Goal: Task Accomplishment & Management: Manage account settings

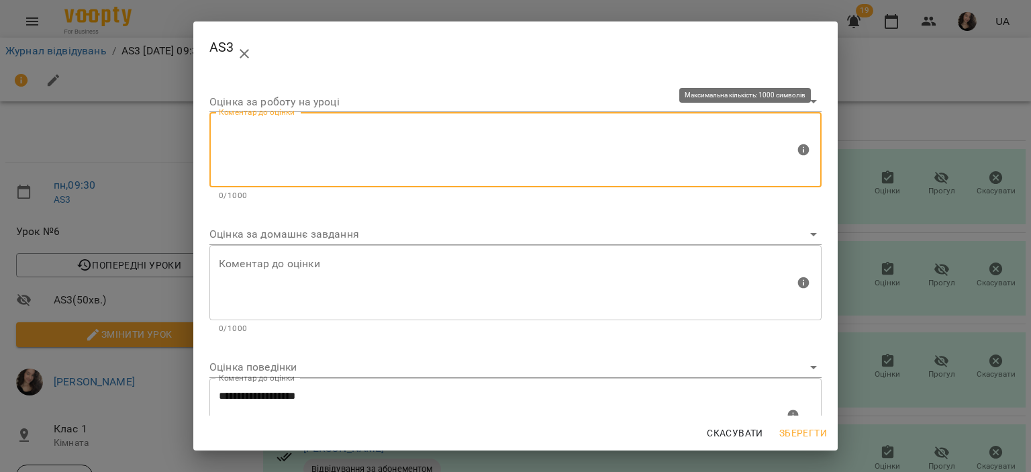
click at [395, 126] on textarea at bounding box center [507, 150] width 576 height 50
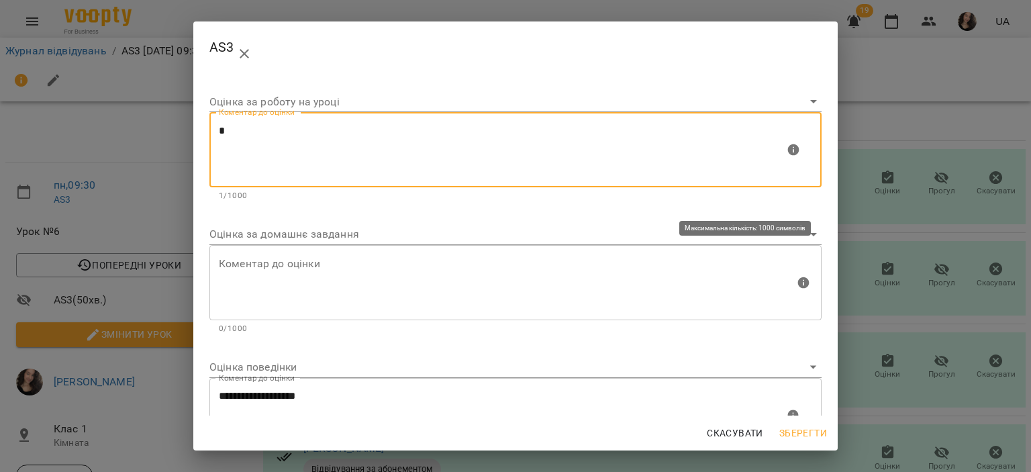
type textarea "*"
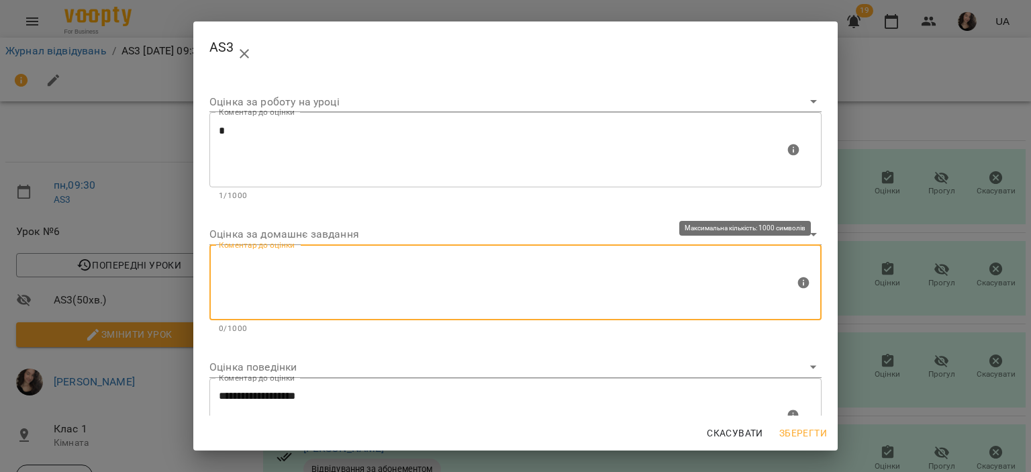
click at [260, 274] on textarea at bounding box center [507, 282] width 576 height 50
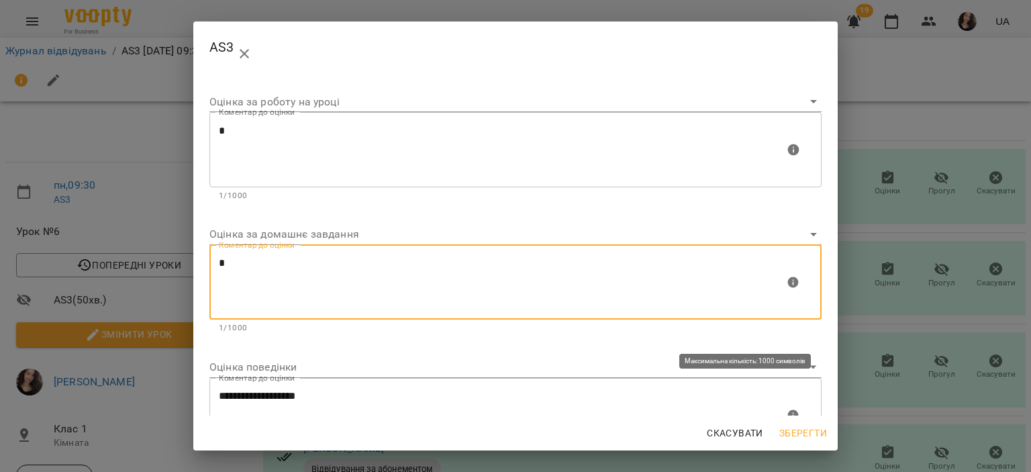
type textarea "*"
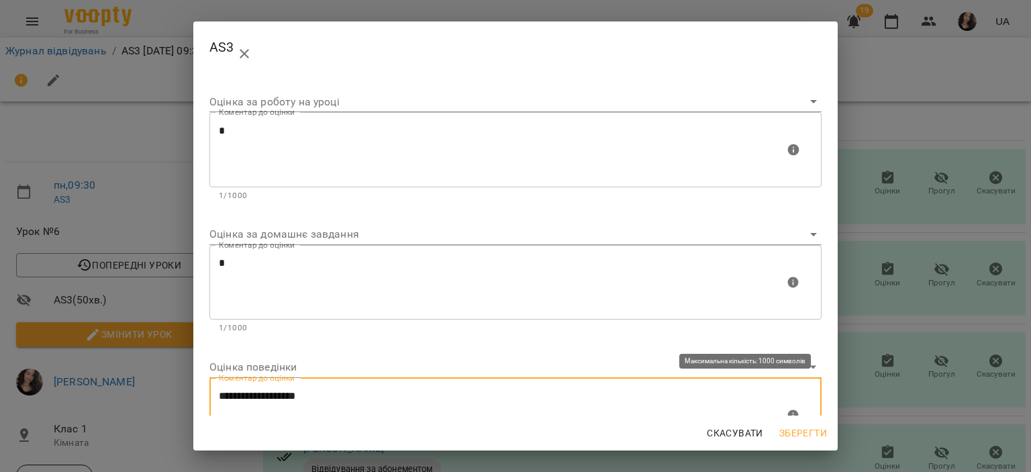
click at [378, 395] on textarea "**********" at bounding box center [502, 415] width 566 height 50
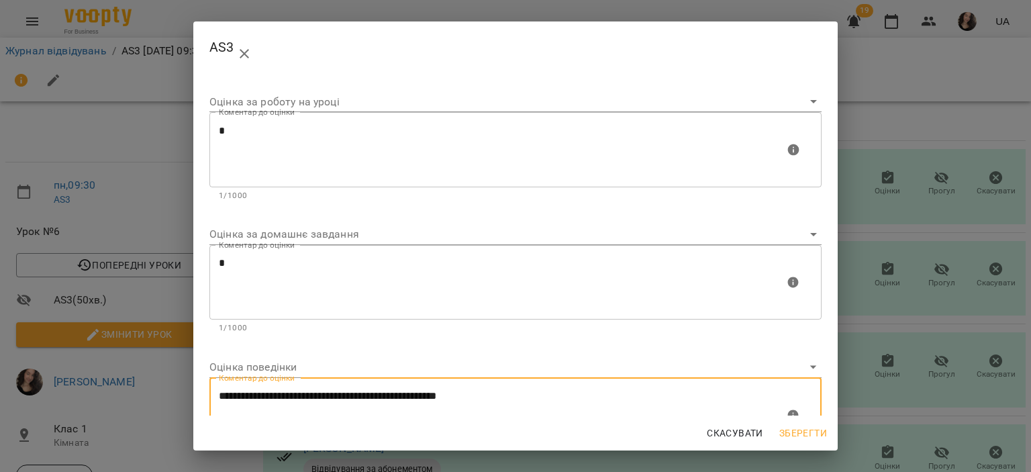
type textarea "**********"
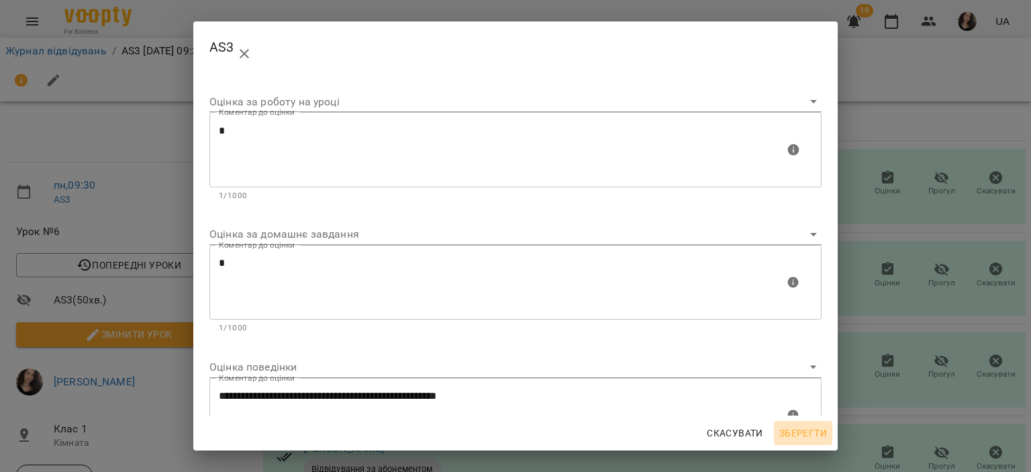
click at [808, 433] on span "Зберегти" at bounding box center [803, 433] width 48 height 16
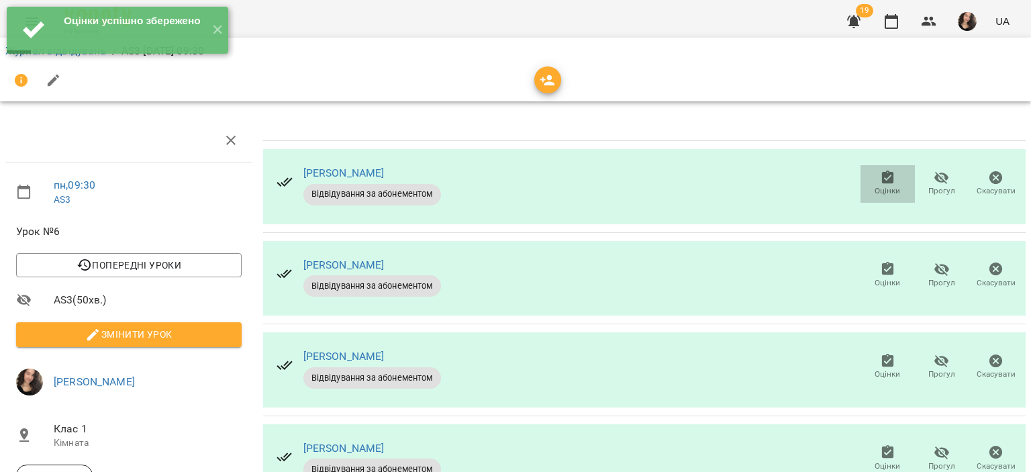
click at [880, 182] on icon "button" at bounding box center [888, 178] width 16 height 16
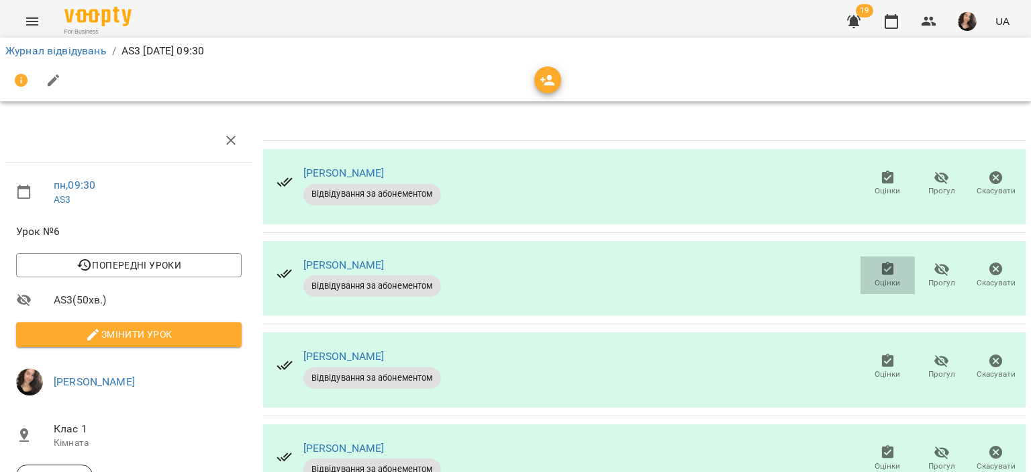
click at [881, 268] on icon "button" at bounding box center [887, 268] width 12 height 13
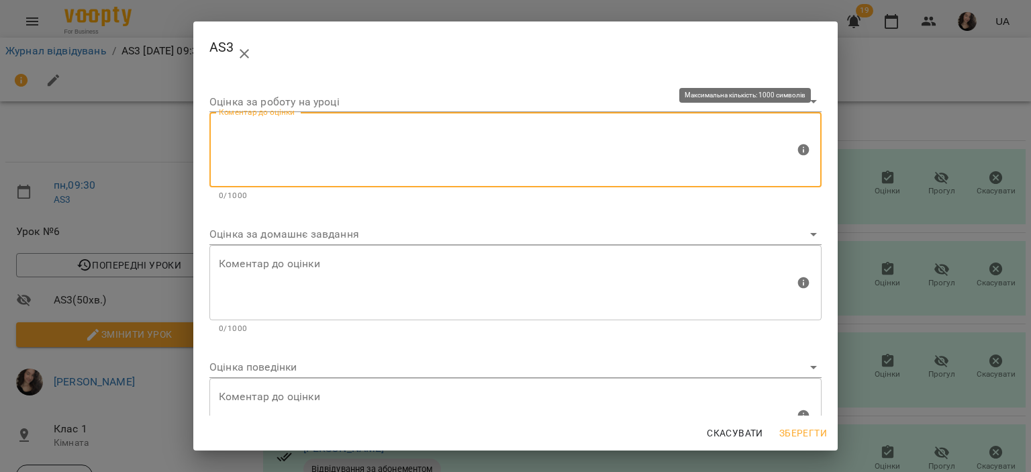
click at [444, 163] on textarea at bounding box center [507, 150] width 576 height 50
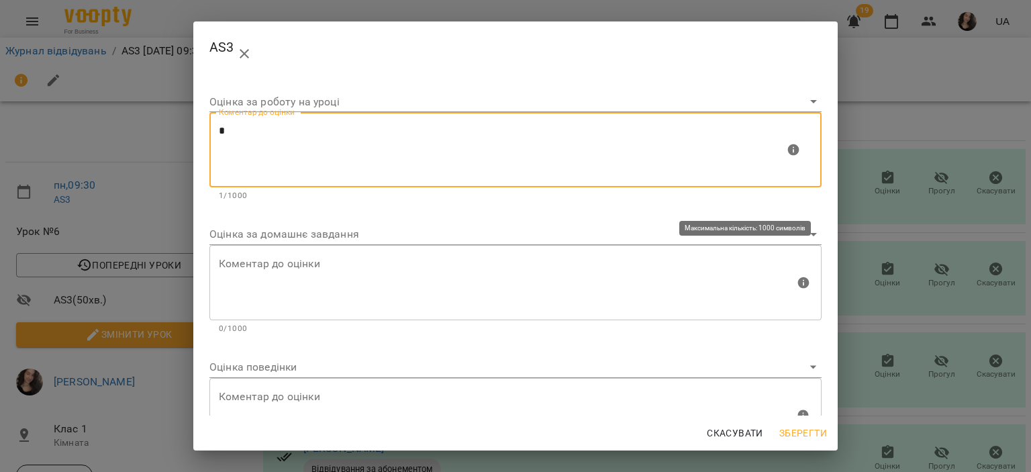
type textarea "*"
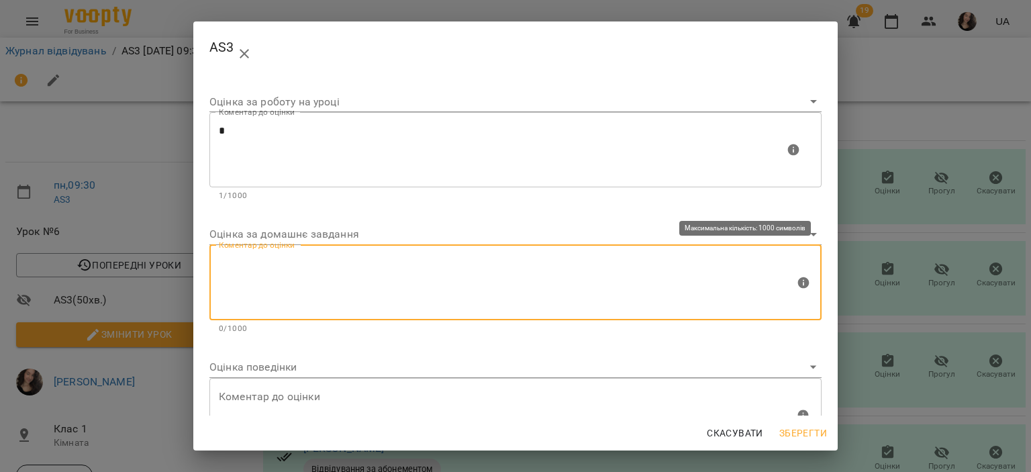
click at [292, 273] on textarea at bounding box center [507, 282] width 576 height 50
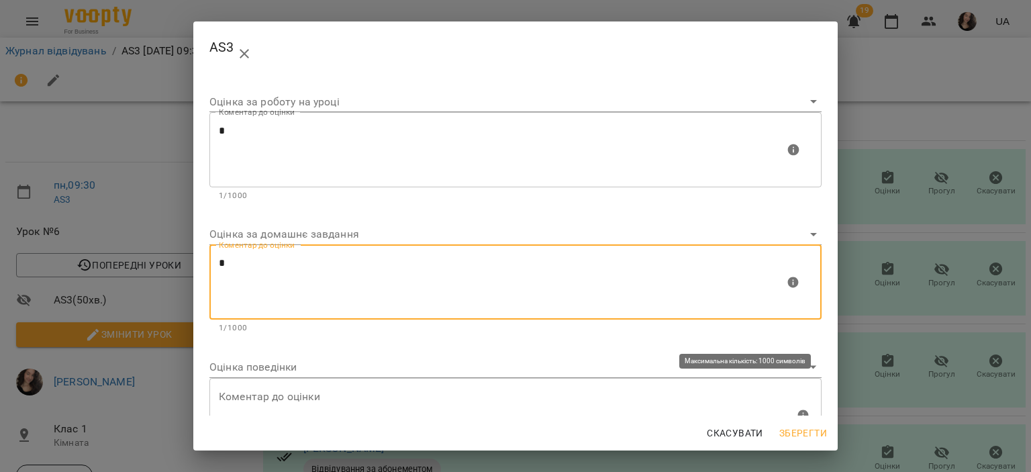
type textarea "*"
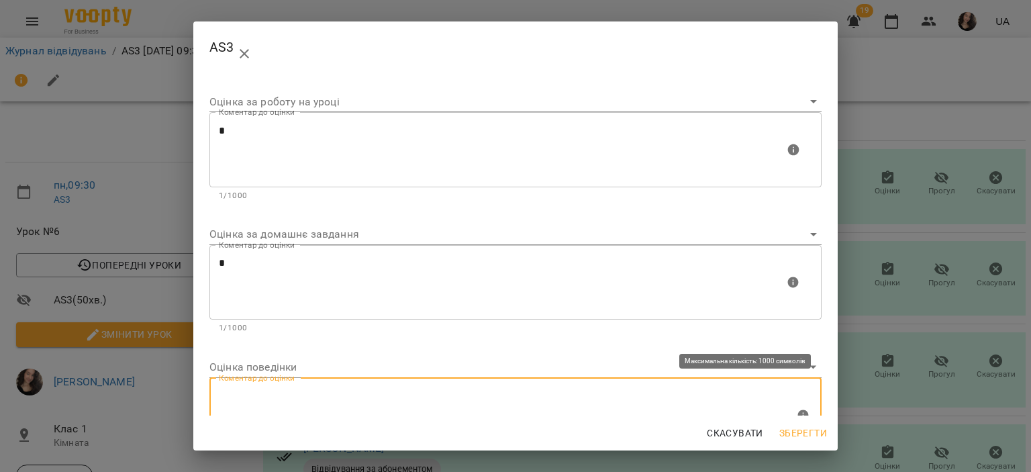
click at [266, 400] on textarea at bounding box center [507, 415] width 576 height 50
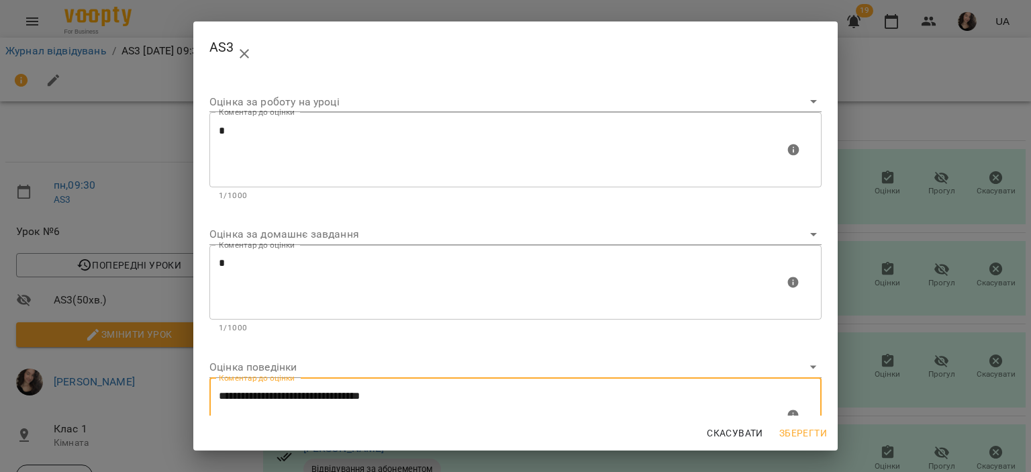
type textarea "**********"
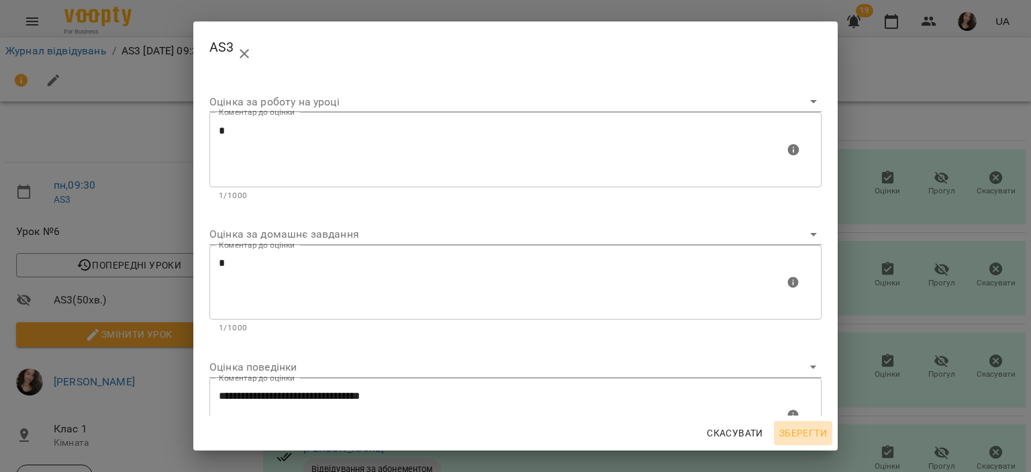
click at [793, 433] on span "Зберегти" at bounding box center [803, 433] width 48 height 16
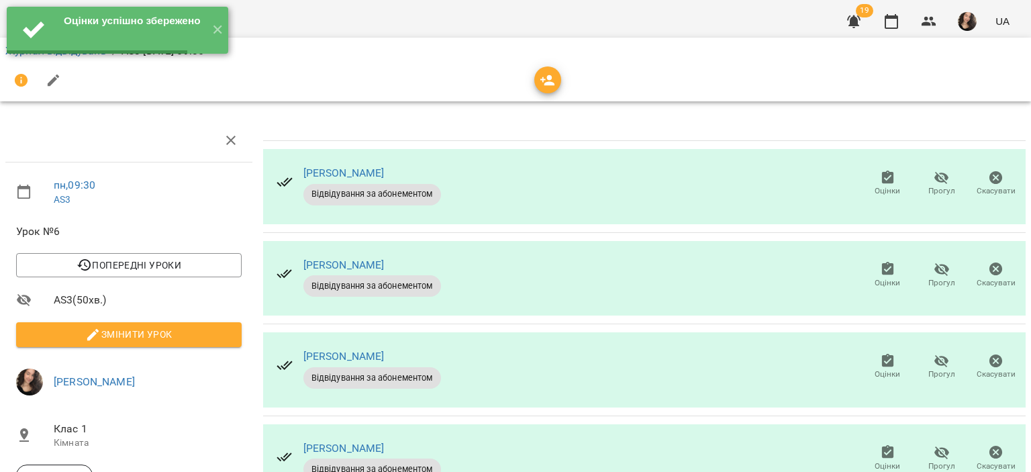
click at [793, 433] on div "Редагувати оцінки Оцінка за роботу на уроці [PERSON_NAME] до оцінки Коментар до…" at bounding box center [515, 236] width 1031 height 472
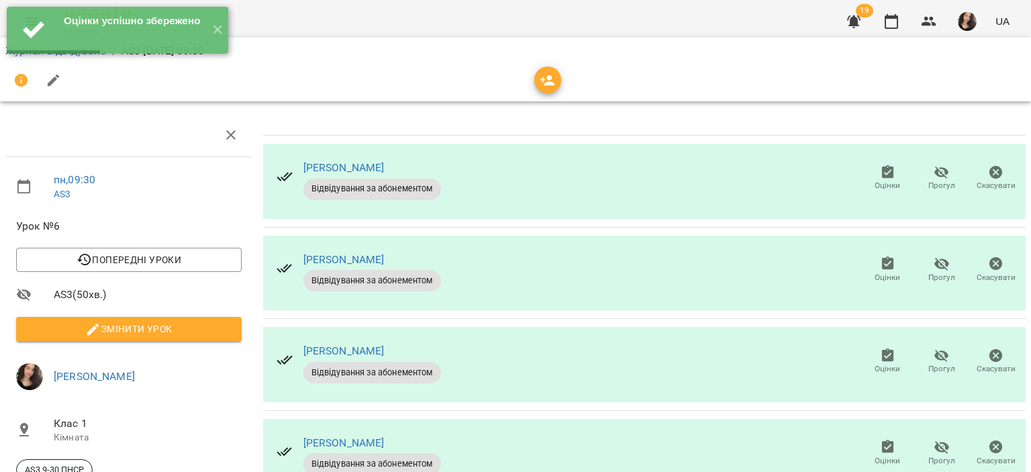
scroll to position [75, 0]
click at [884, 348] on icon "button" at bounding box center [888, 356] width 16 height 16
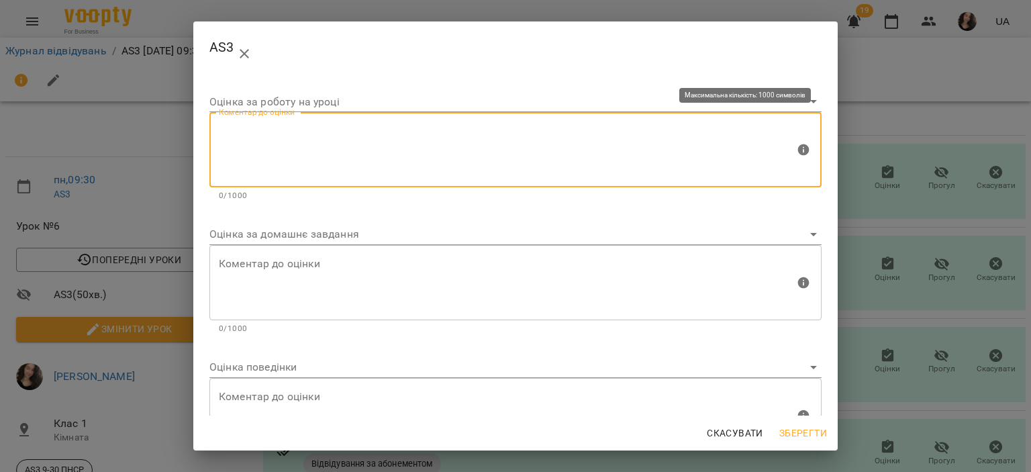
click at [380, 155] on textarea at bounding box center [507, 150] width 576 height 50
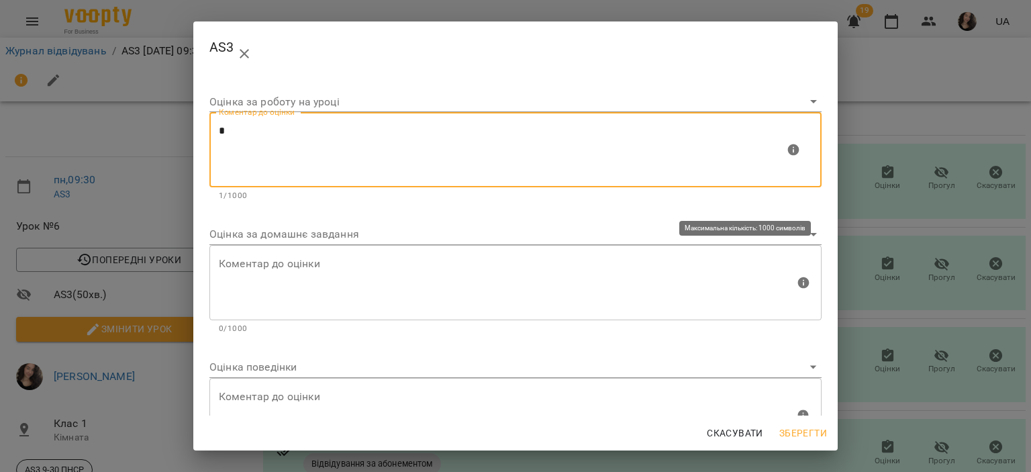
type textarea "*"
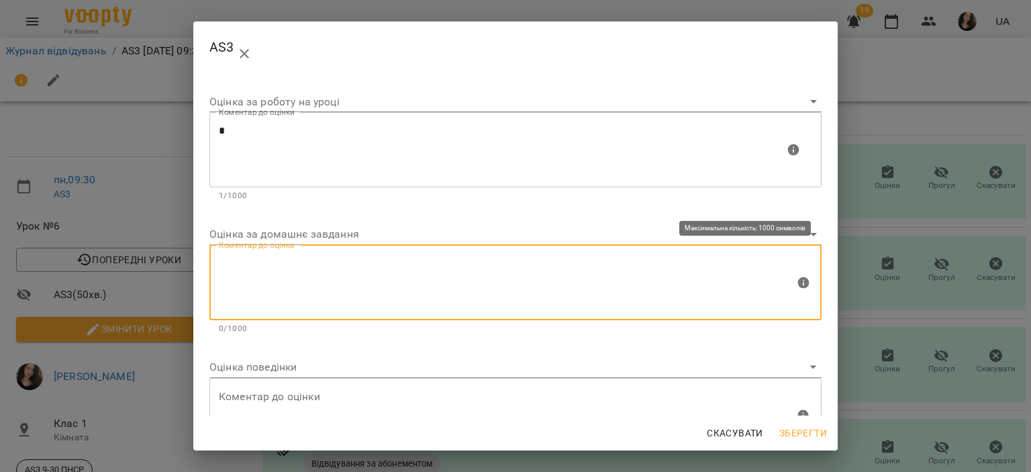
click at [266, 274] on textarea at bounding box center [507, 282] width 576 height 50
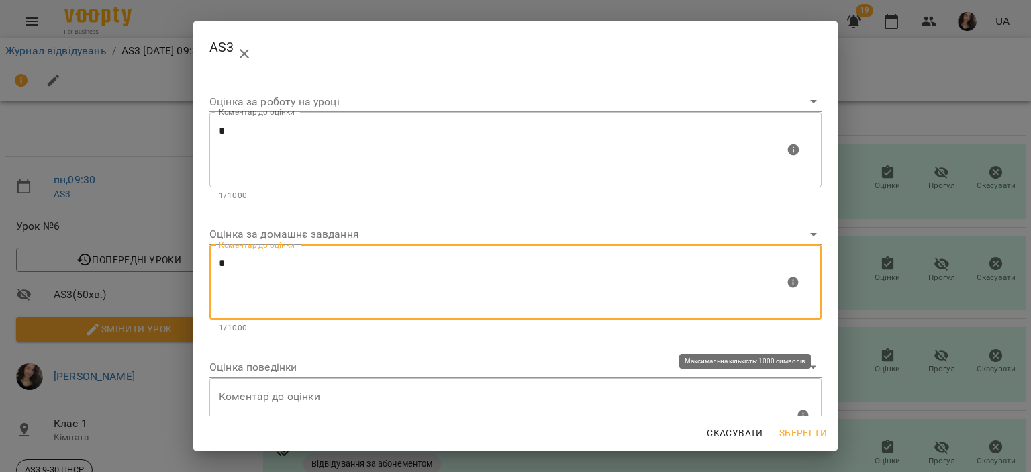
type textarea "*"
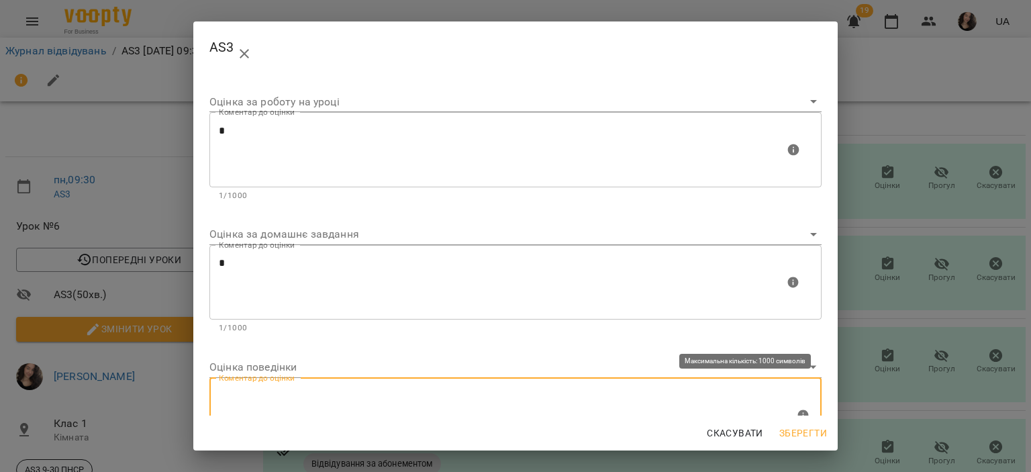
click at [245, 397] on textarea at bounding box center [507, 415] width 576 height 50
click at [371, 405] on textarea "**********" at bounding box center [502, 415] width 566 height 50
click at [366, 394] on textarea "**********" at bounding box center [502, 415] width 566 height 50
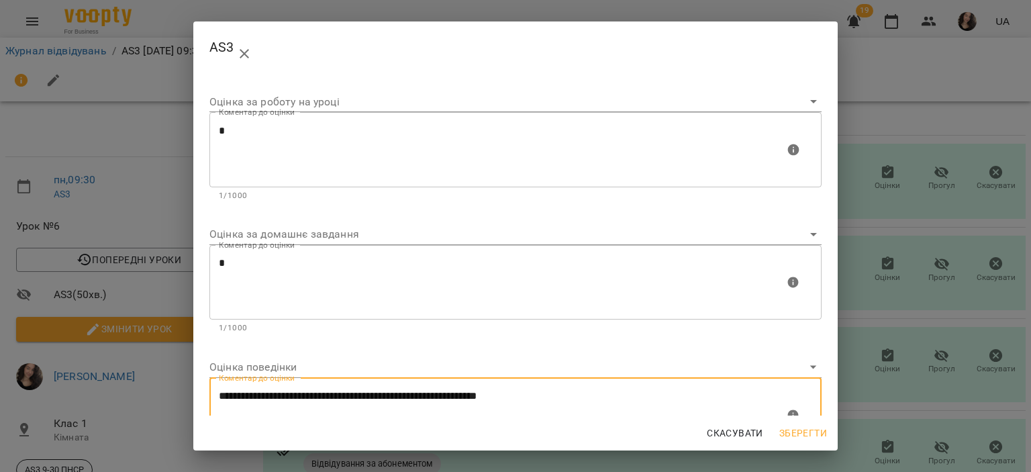
click at [0, 0] on lt-span "******* ** *" at bounding box center [0, 0] width 0 height 0
click at [589, 399] on textarea "**********" at bounding box center [502, 415] width 566 height 50
click at [290, 394] on textarea "**********" at bounding box center [502, 415] width 566 height 50
click at [597, 405] on textarea "**********" at bounding box center [502, 415] width 566 height 50
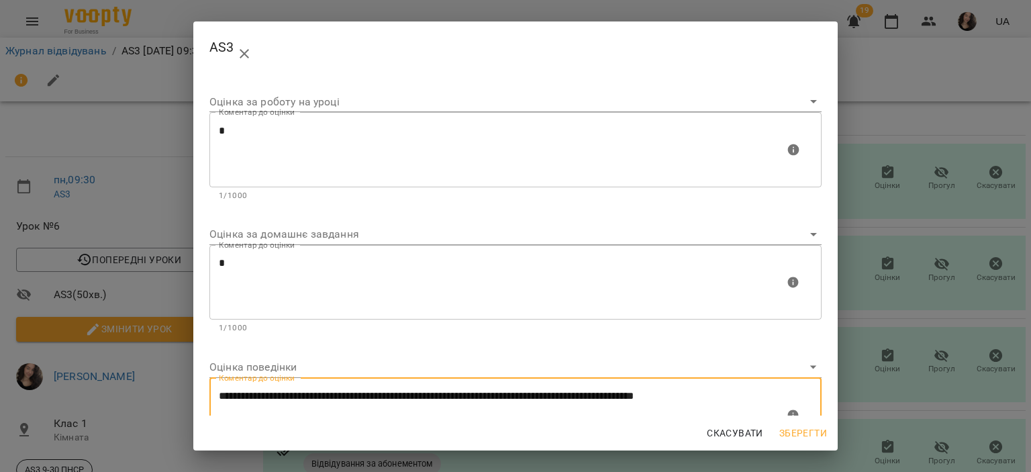
type textarea "**********"
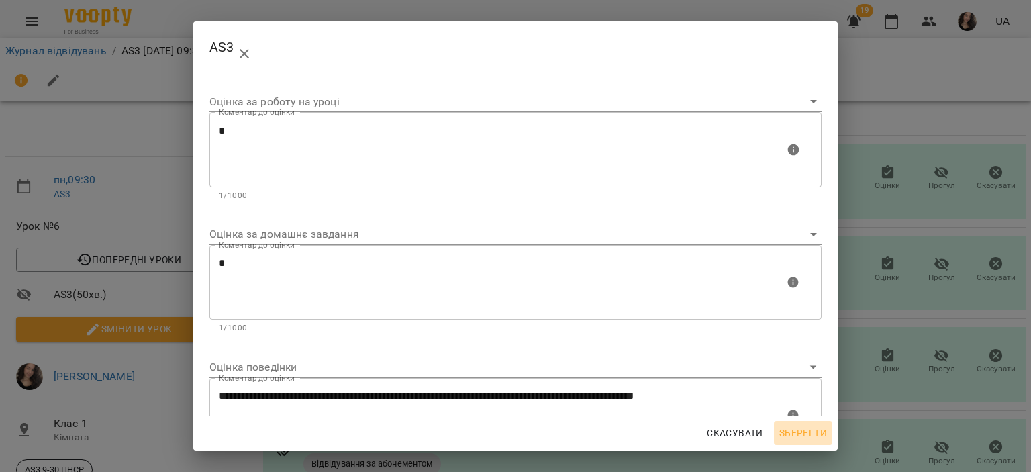
click at [795, 428] on span "Зберегти" at bounding box center [803, 433] width 48 height 16
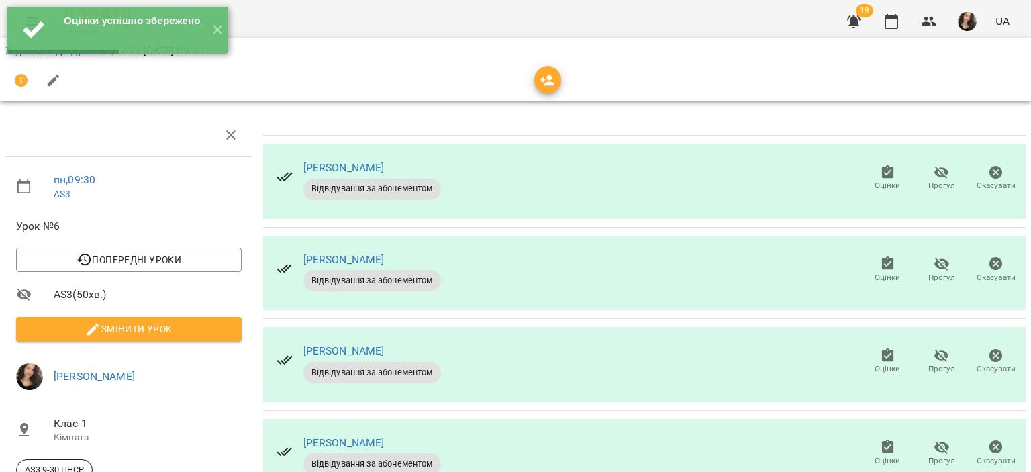
scroll to position [147, 0]
click at [880, 439] on icon "button" at bounding box center [888, 447] width 16 height 16
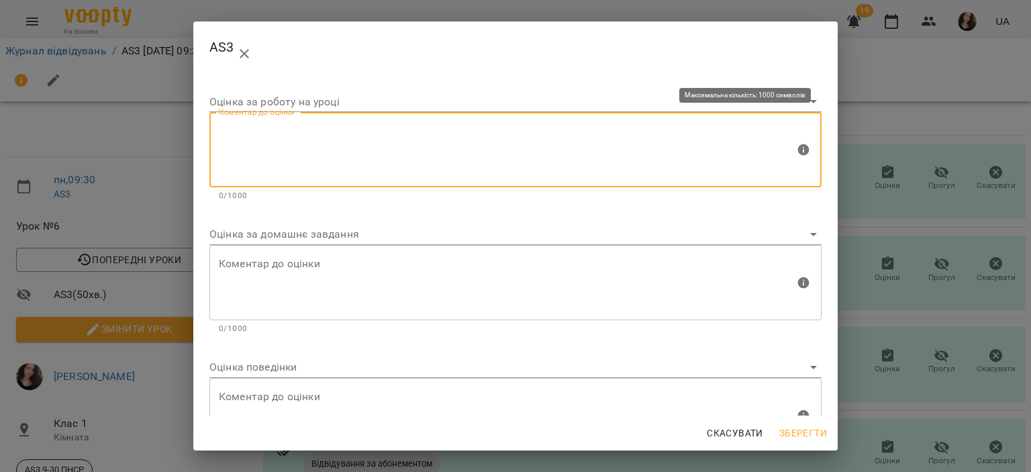
click at [354, 168] on textarea at bounding box center [507, 150] width 576 height 50
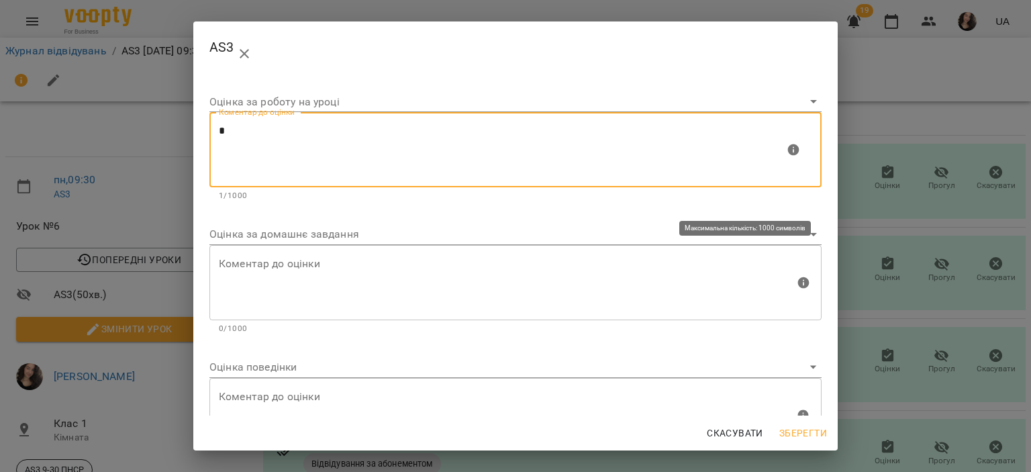
type textarea "*"
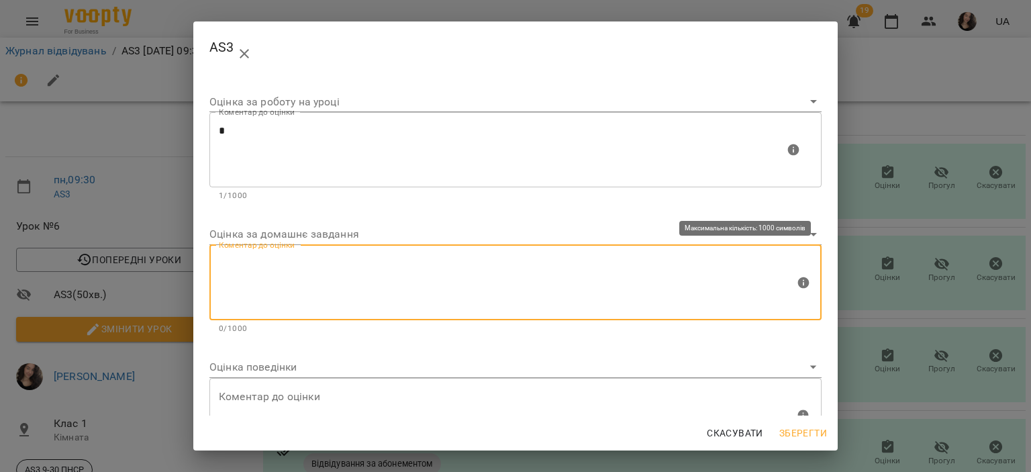
click at [291, 258] on textarea at bounding box center [507, 282] width 576 height 50
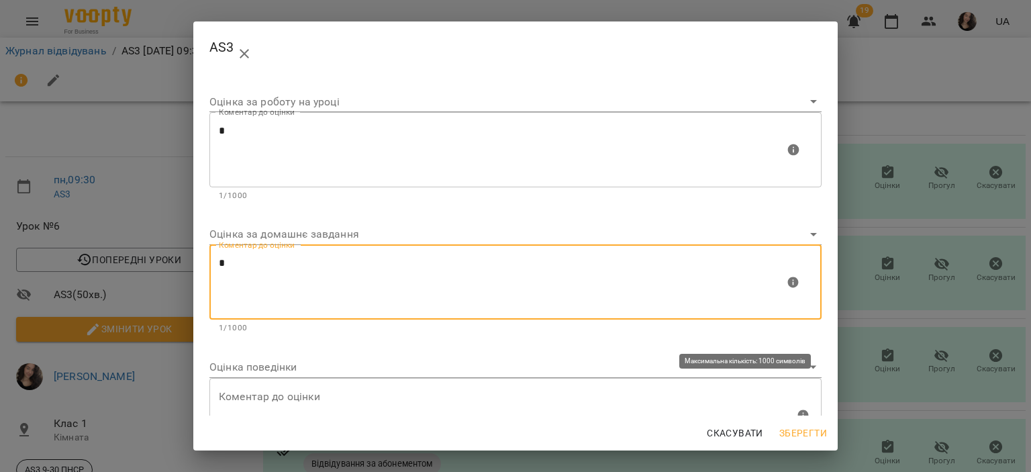
type textarea "*"
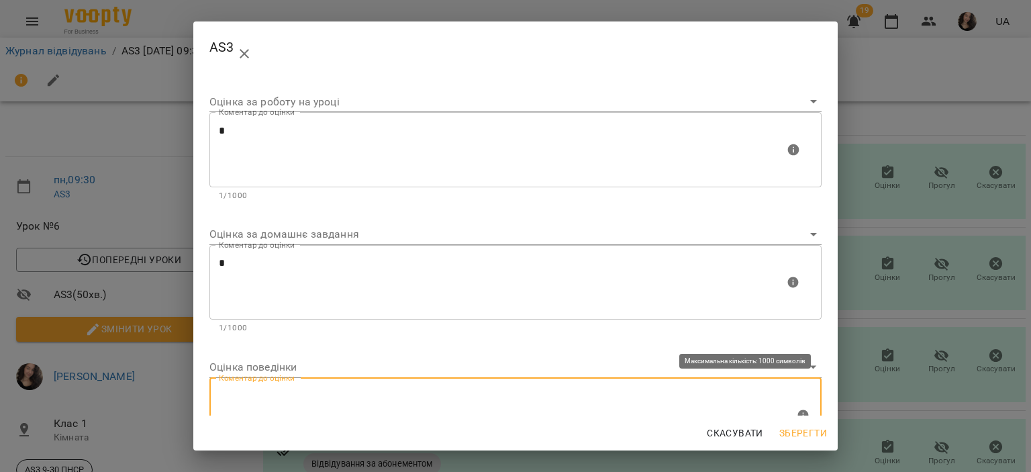
click at [250, 399] on textarea at bounding box center [507, 415] width 576 height 50
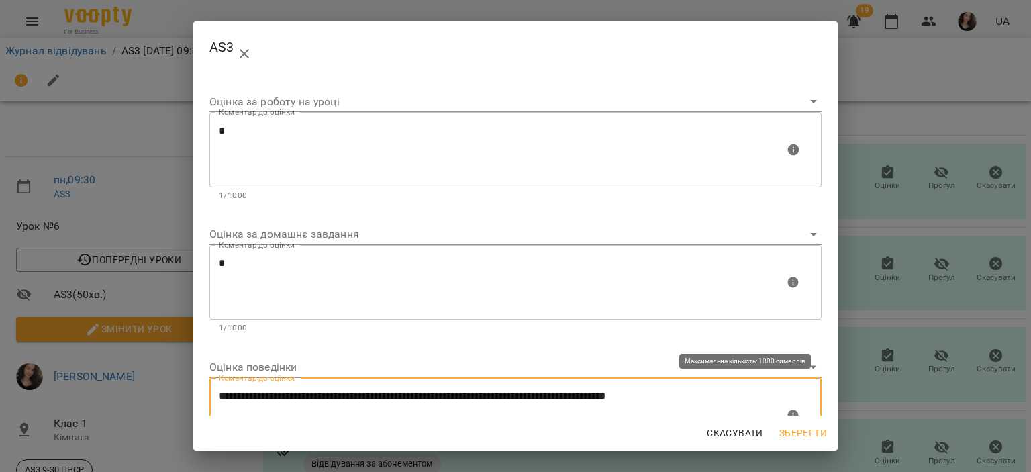
click at [606, 395] on textarea "**********" at bounding box center [502, 415] width 566 height 50
click at [306, 414] on textarea "**********" at bounding box center [502, 415] width 566 height 50
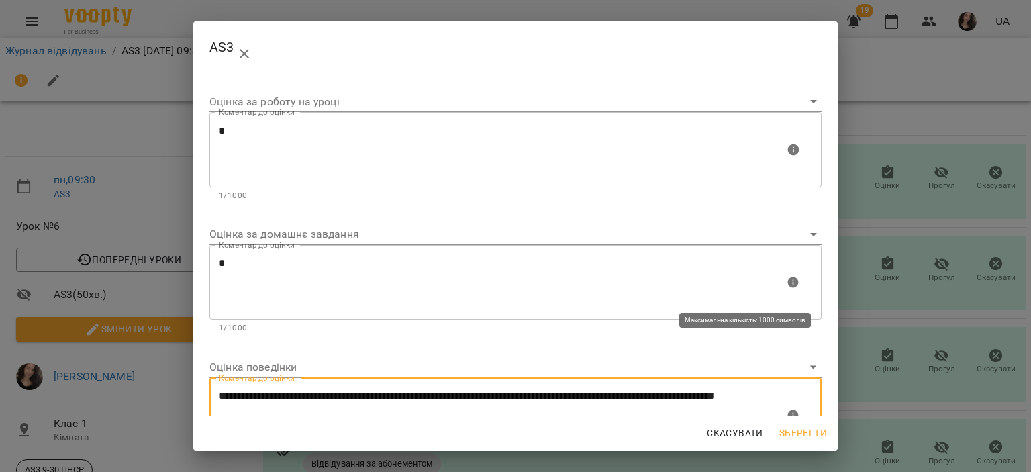
scroll to position [58, 0]
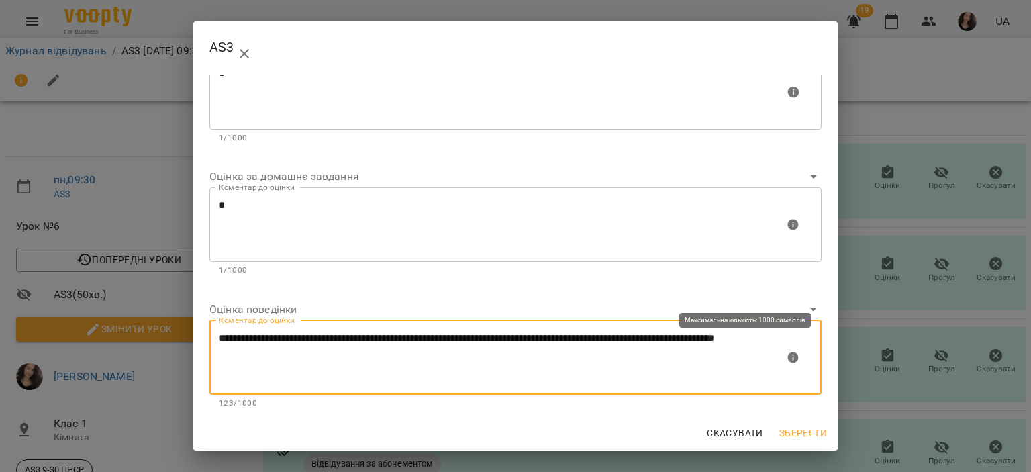
click at [306, 414] on div "**********" at bounding box center [515, 348] width 623 height 133
type textarea "**********"
click at [796, 429] on span "Зберегти" at bounding box center [803, 433] width 48 height 16
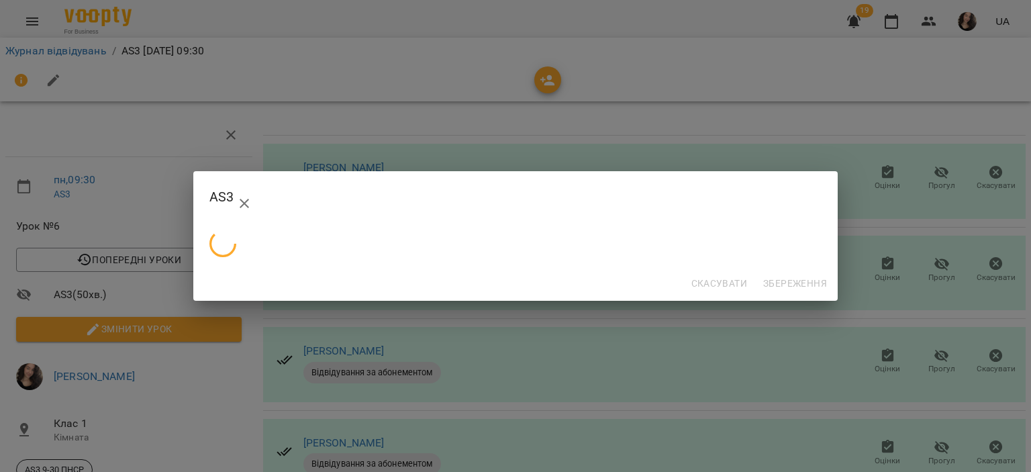
scroll to position [0, 0]
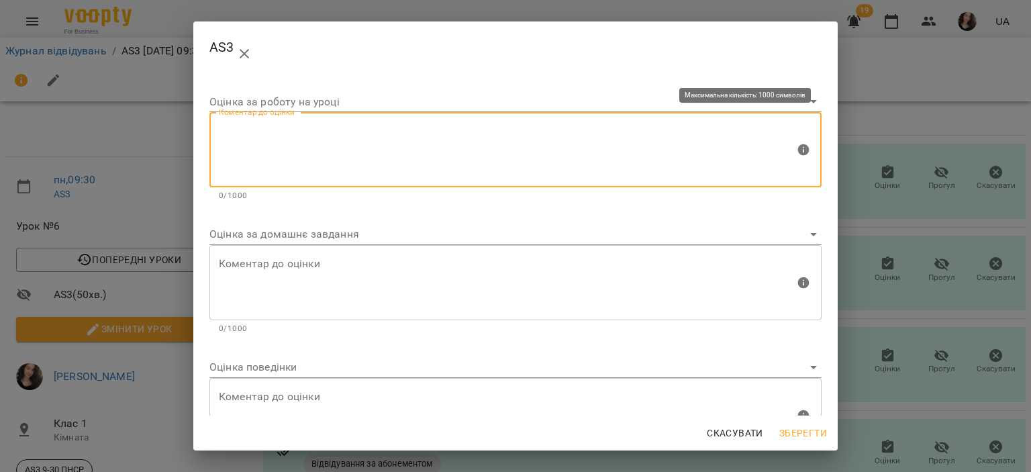
click at [391, 142] on textarea at bounding box center [507, 150] width 576 height 50
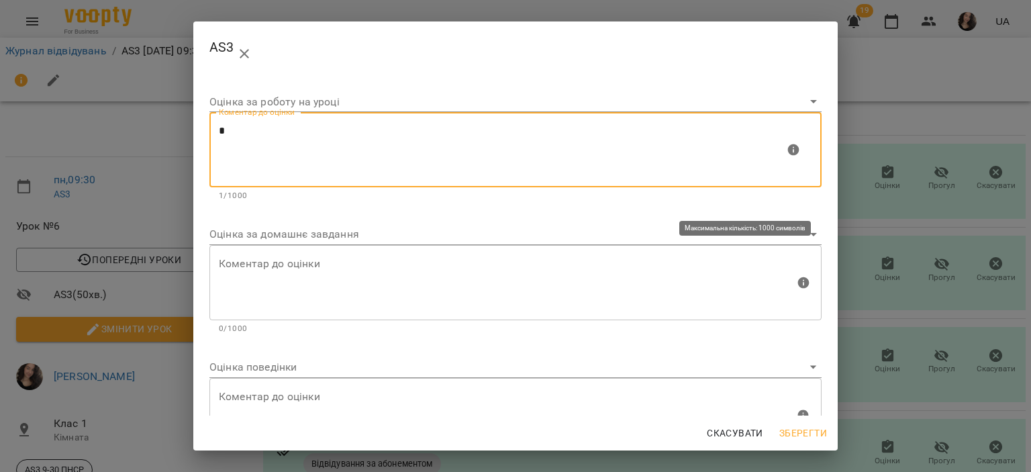
type textarea "*"
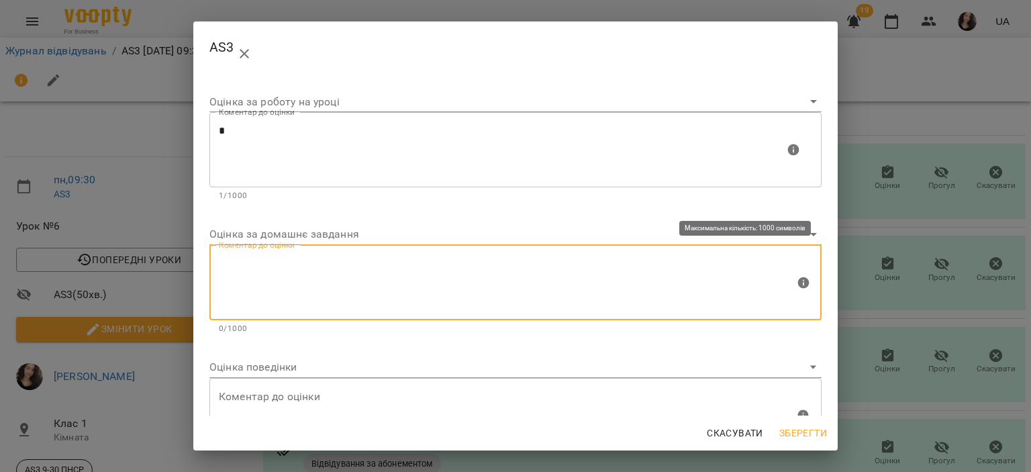
click at [279, 268] on textarea at bounding box center [507, 282] width 576 height 50
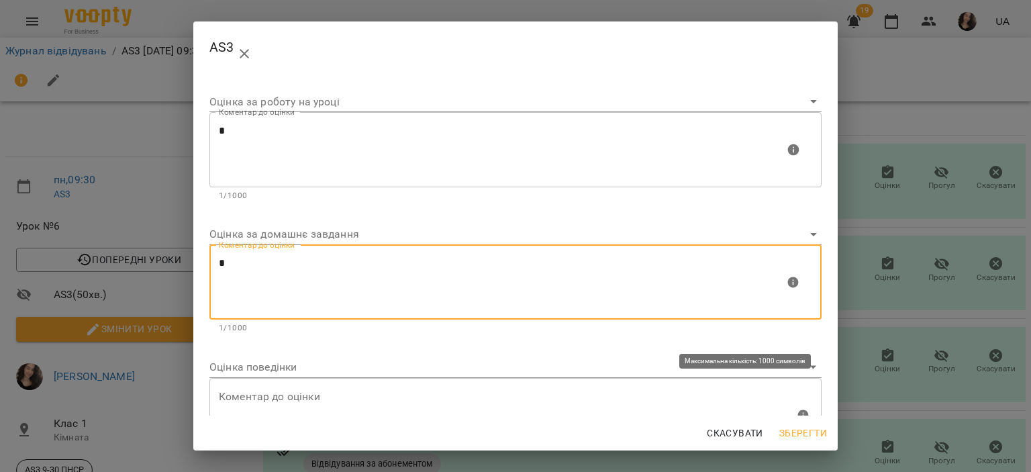
type textarea "*"
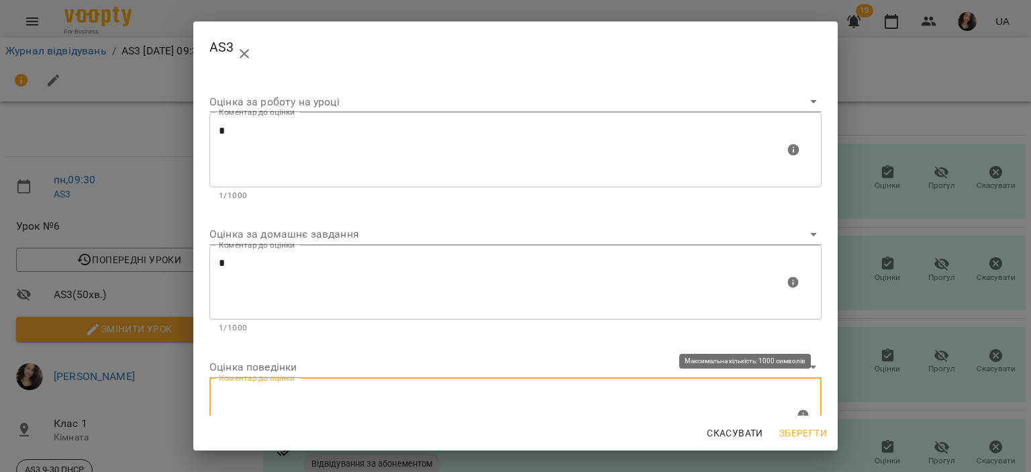
click at [279, 393] on textarea at bounding box center [507, 415] width 576 height 50
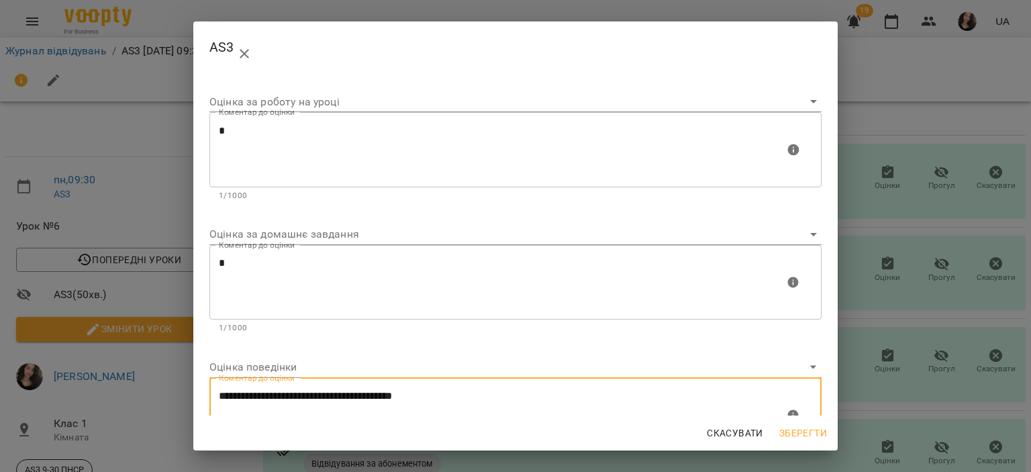
type textarea "**********"
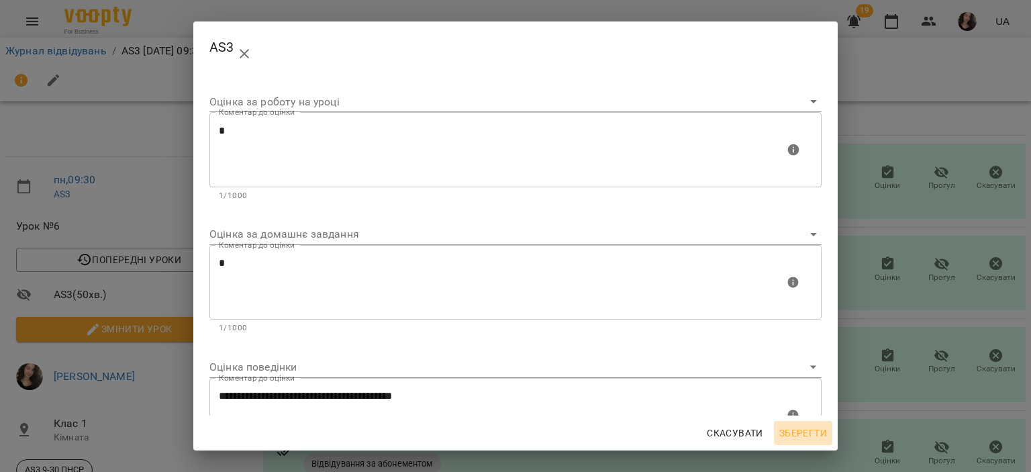
click at [807, 423] on button "Зберегти" at bounding box center [803, 433] width 58 height 24
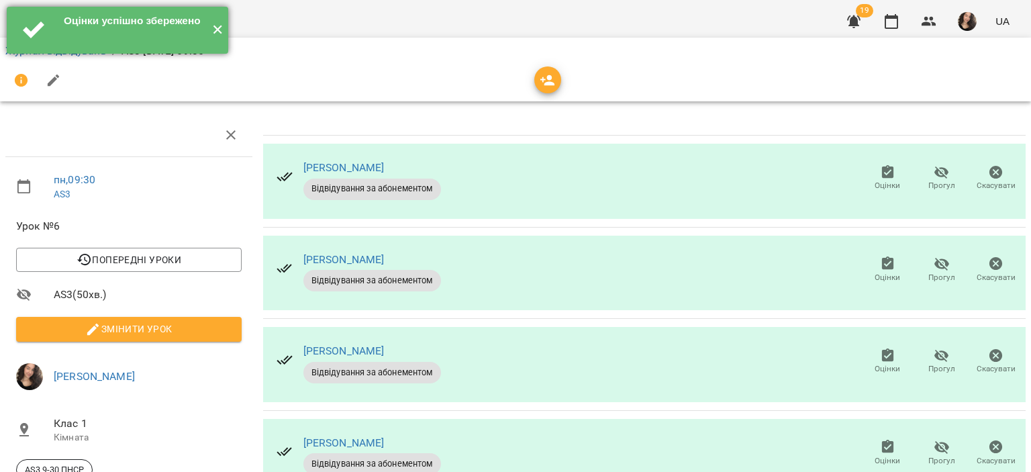
click at [215, 36] on button "✕" at bounding box center [217, 30] width 22 height 47
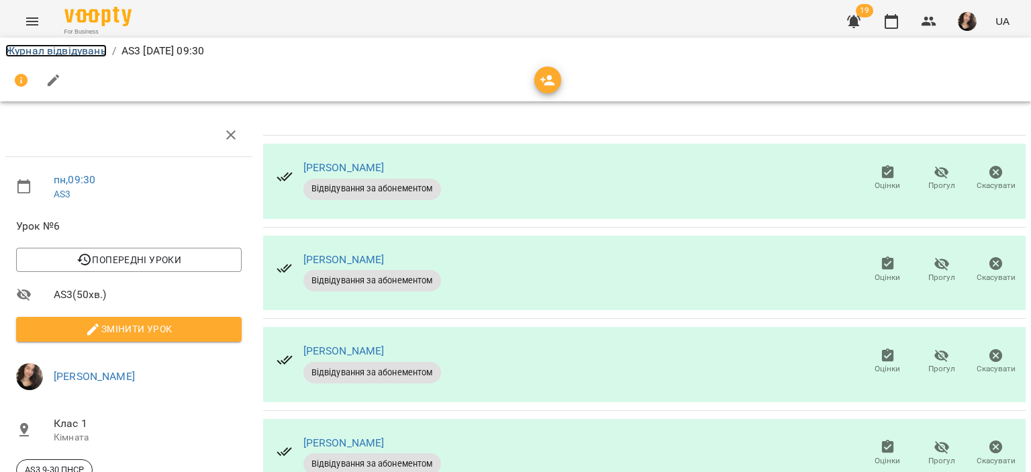
click at [35, 52] on link "Журнал відвідувань" at bounding box center [55, 50] width 101 height 13
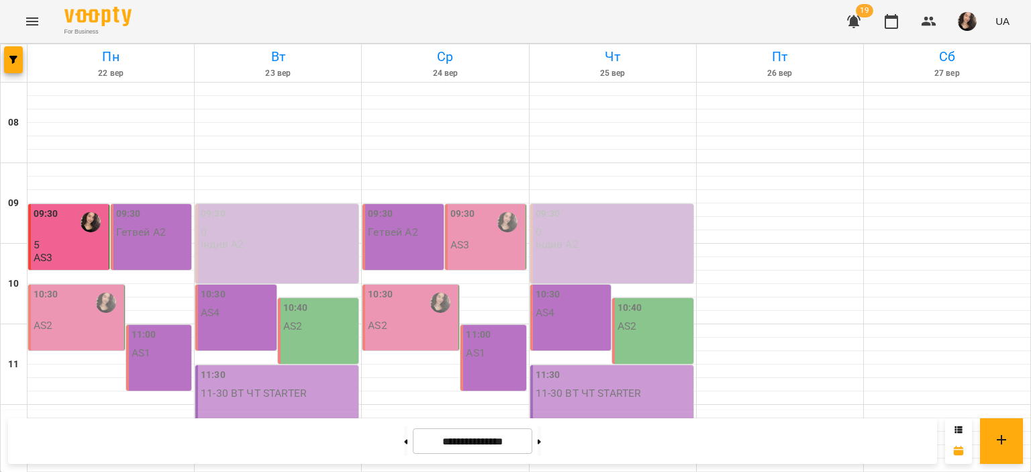
click at [78, 245] on p "5" at bounding box center [70, 244] width 72 height 11
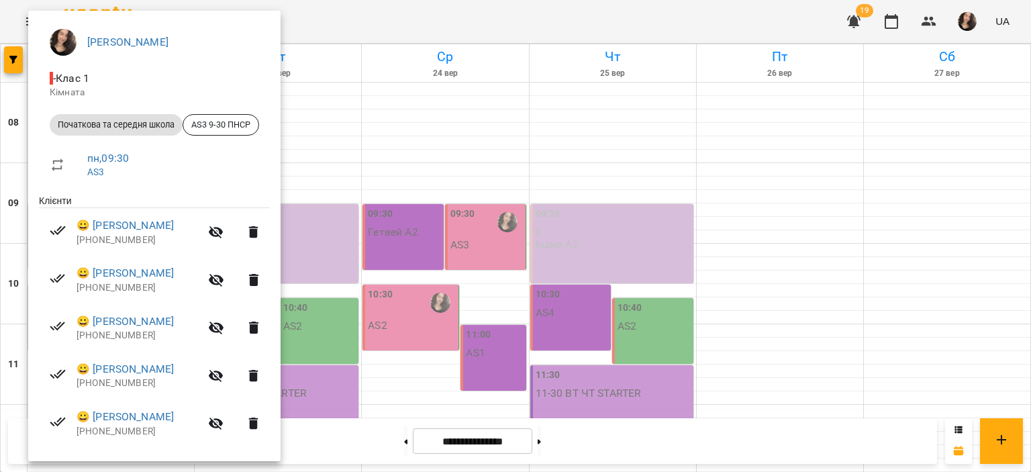
scroll to position [113, 0]
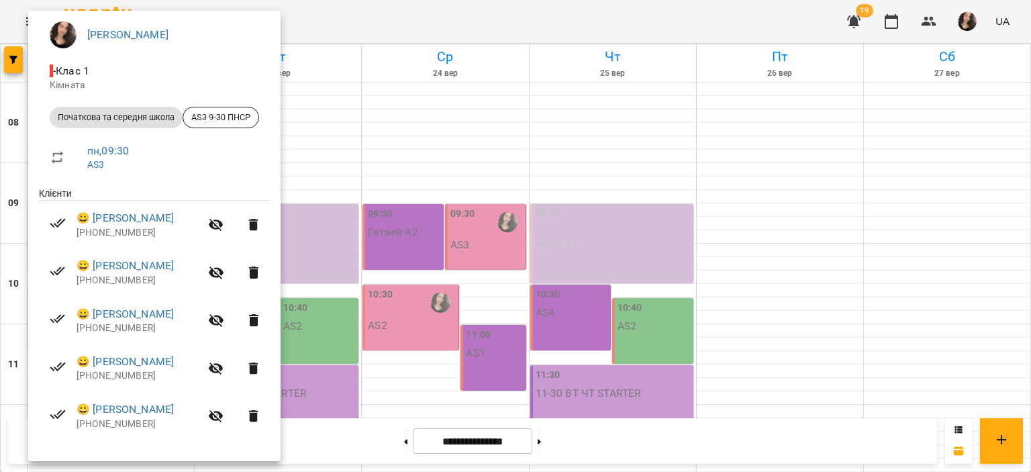
click at [552, 45] on div at bounding box center [515, 236] width 1031 height 472
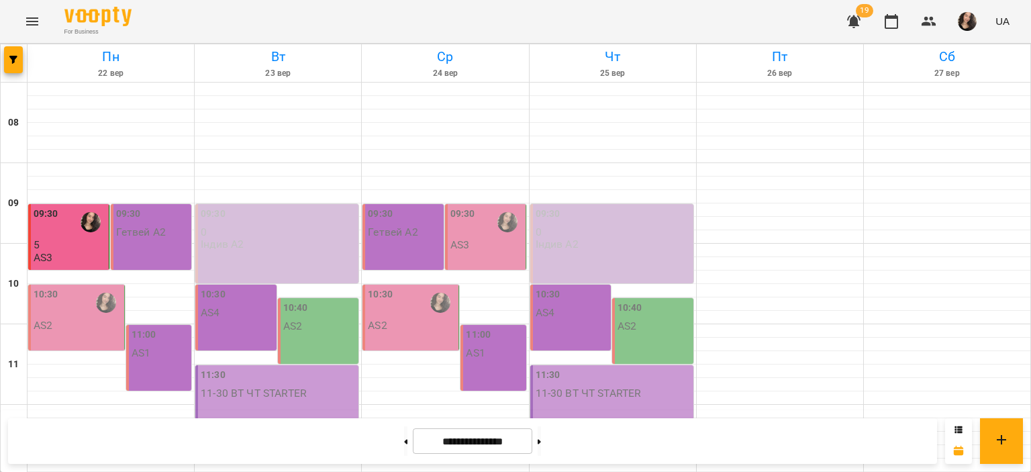
click at [70, 313] on div "10:30" at bounding box center [78, 302] width 88 height 31
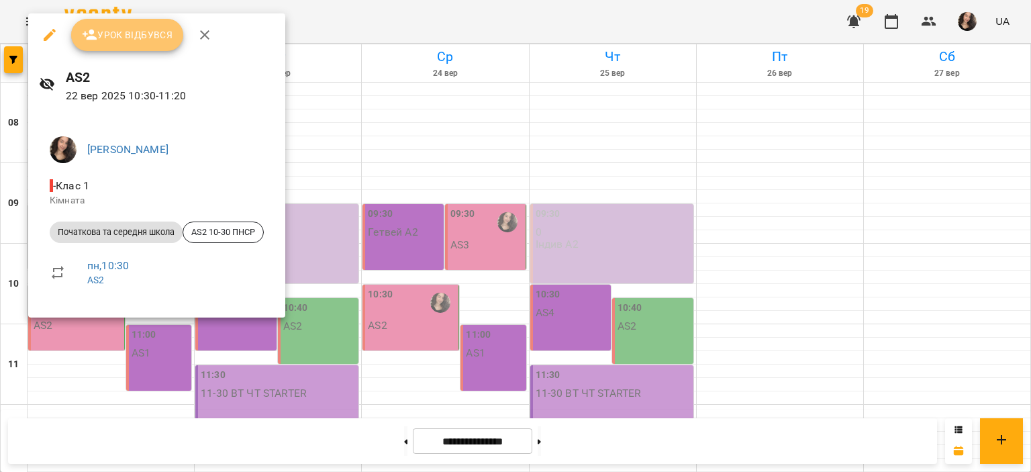
click at [125, 42] on span "Урок відбувся" at bounding box center [127, 35] width 91 height 16
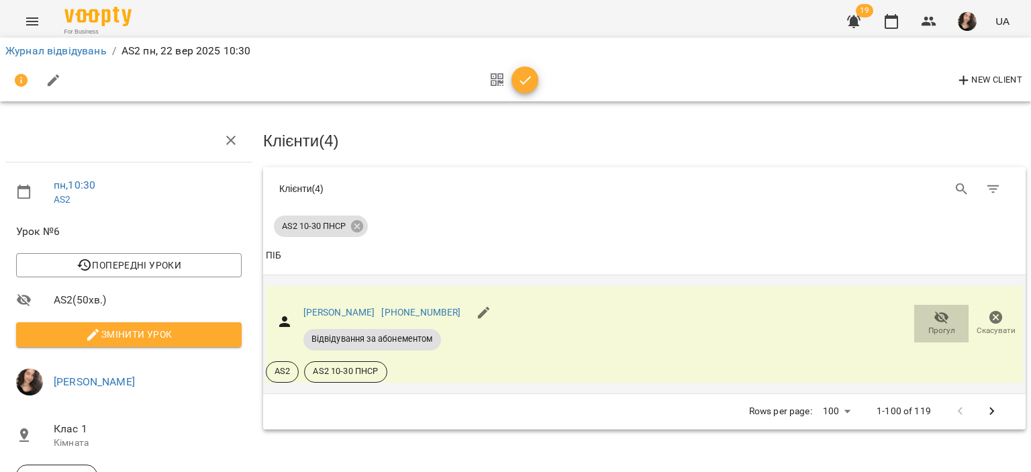
click at [922, 313] on span "Прогул" at bounding box center [941, 322] width 38 height 27
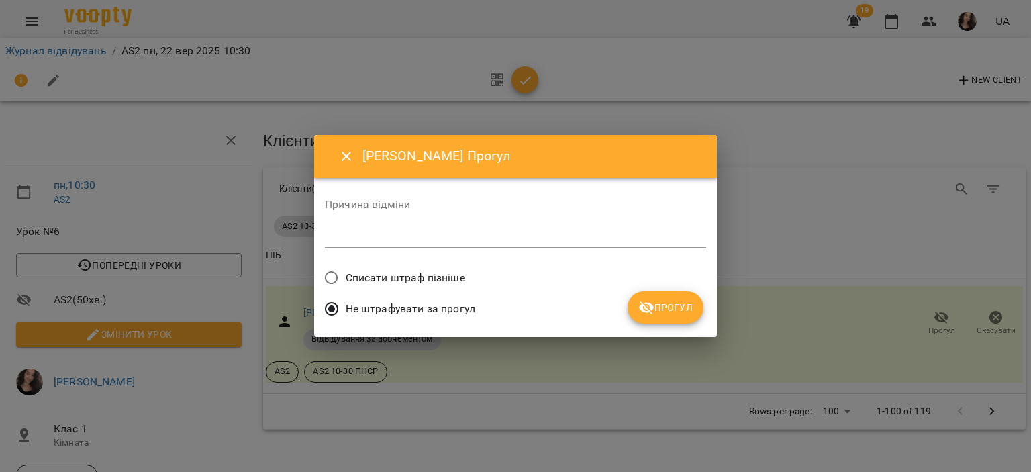
click at [388, 268] on label "Списати штраф пізніше" at bounding box center [391, 278] width 148 height 28
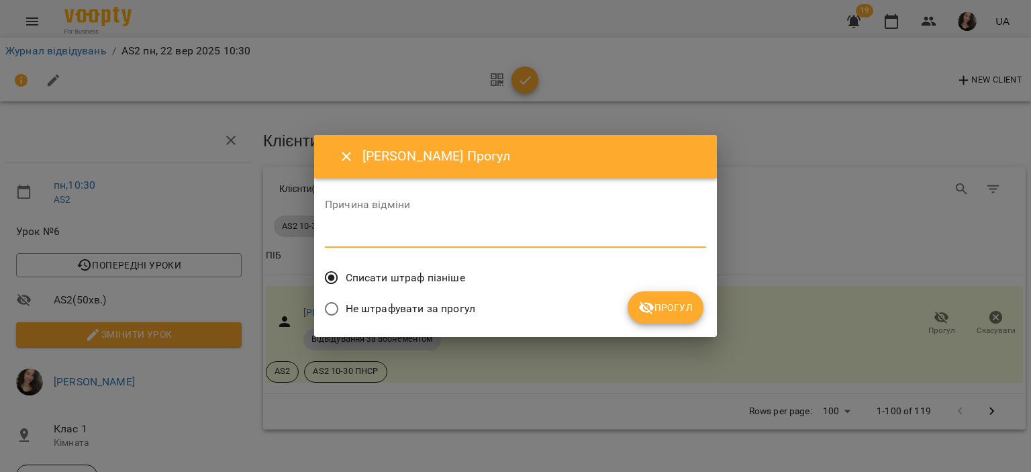
click at [342, 238] on textarea at bounding box center [515, 236] width 381 height 13
type textarea "******"
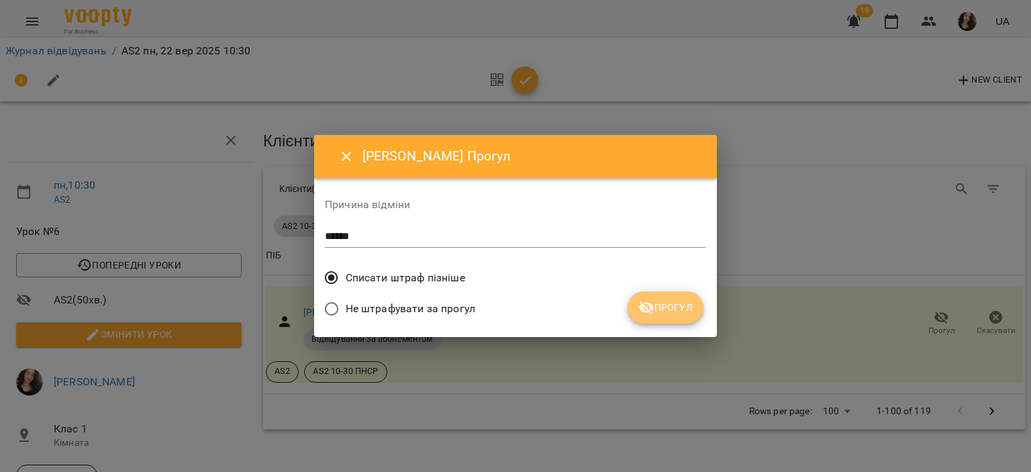
click at [682, 313] on span "Прогул" at bounding box center [665, 307] width 54 height 16
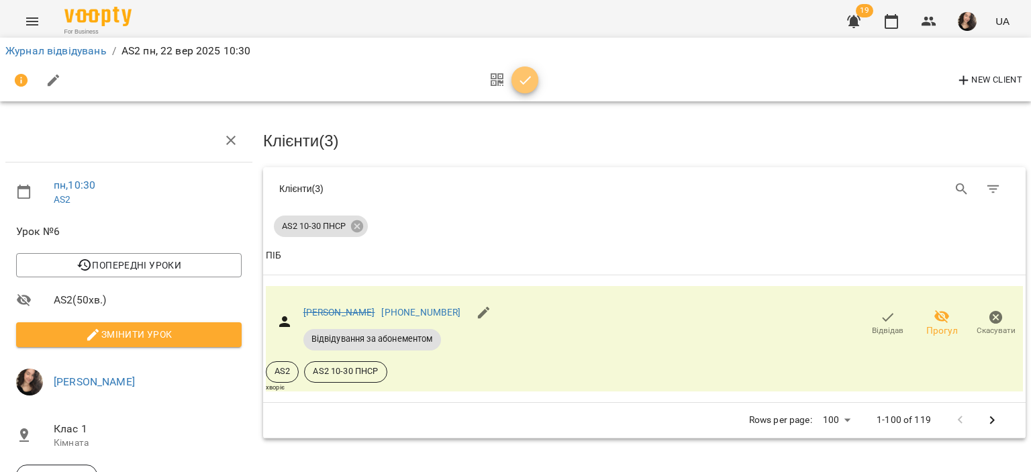
click at [523, 77] on icon "button" at bounding box center [525, 80] width 16 height 16
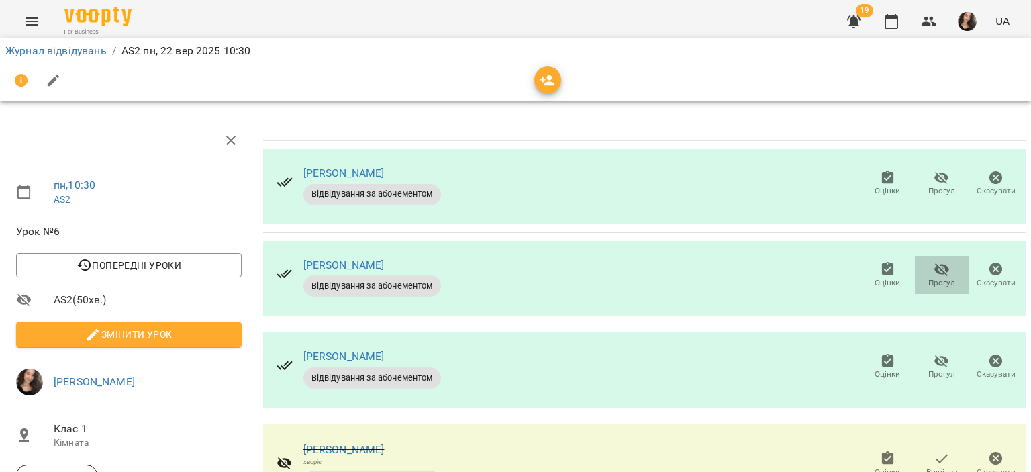
click at [934, 268] on icon "button" at bounding box center [941, 269] width 15 height 13
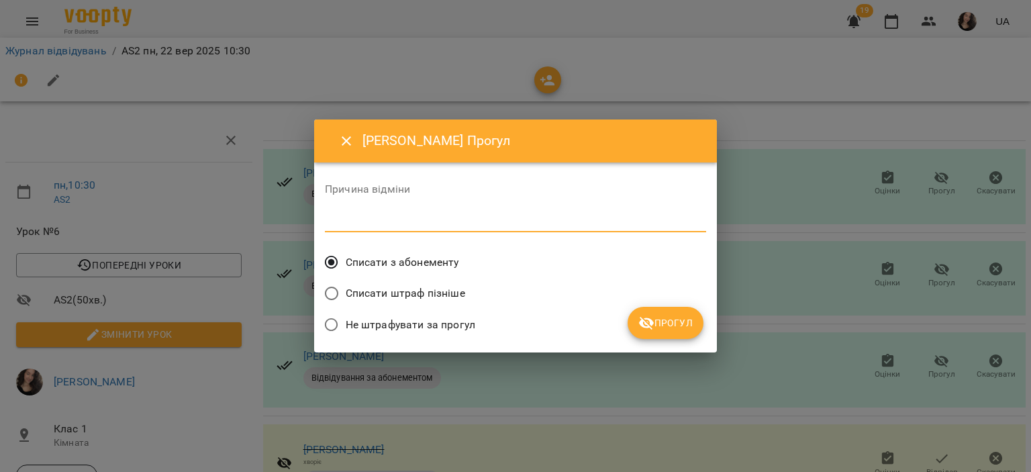
click at [431, 223] on textarea at bounding box center [515, 221] width 381 height 13
type textarea "**"
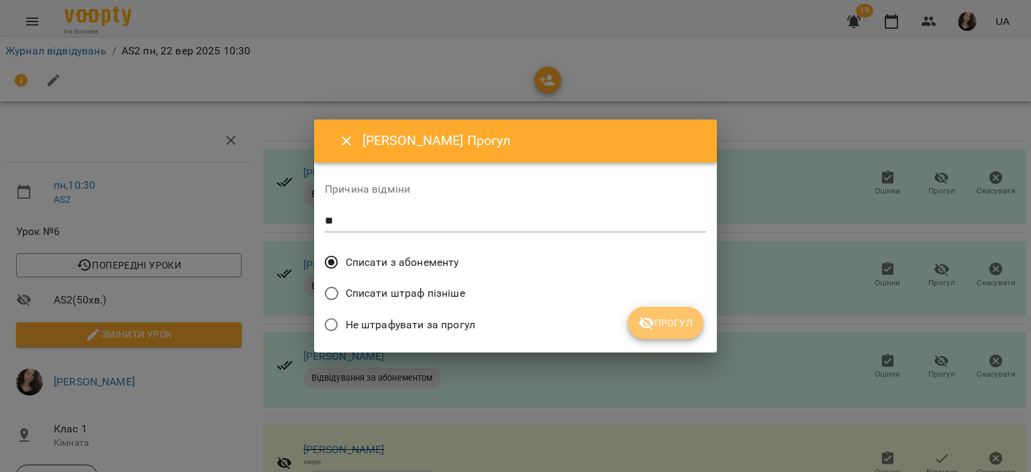
click at [655, 315] on span "Прогул" at bounding box center [665, 323] width 54 height 16
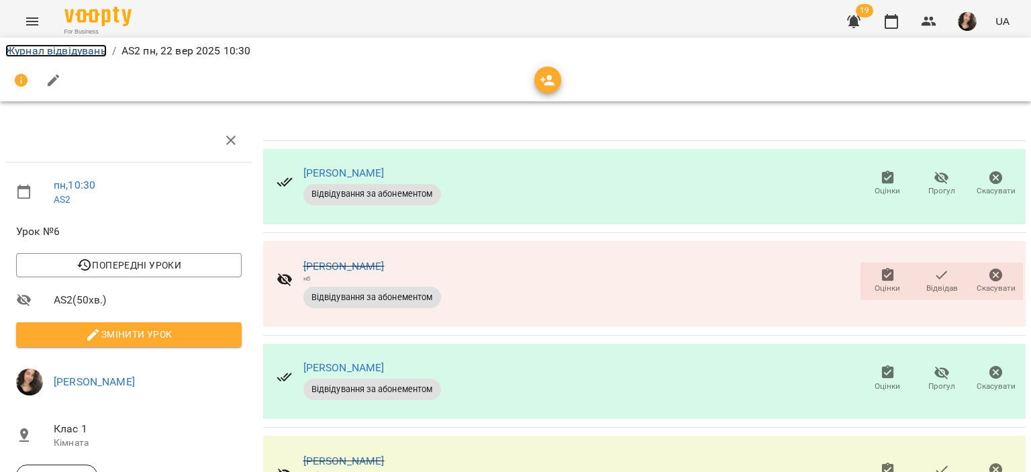
click at [58, 48] on link "Журнал відвідувань" at bounding box center [55, 50] width 101 height 13
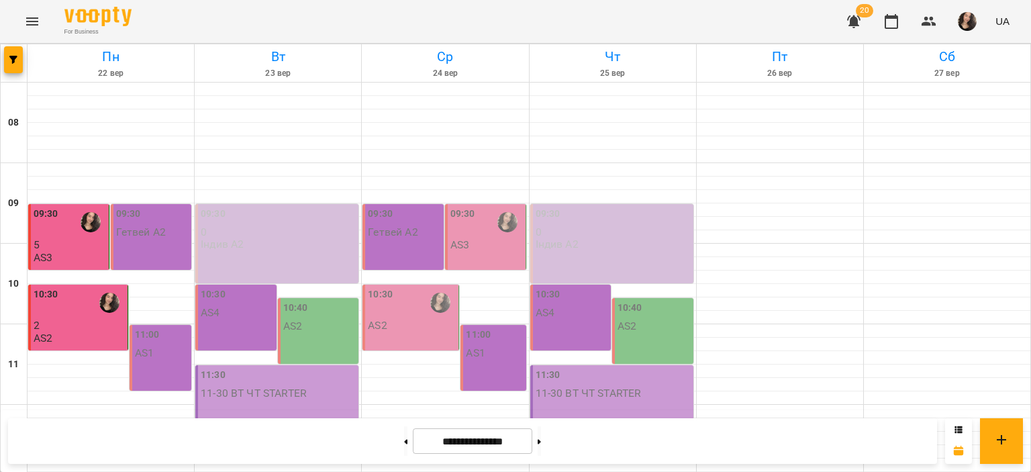
click at [85, 312] on div "10:30" at bounding box center [79, 302] width 91 height 31
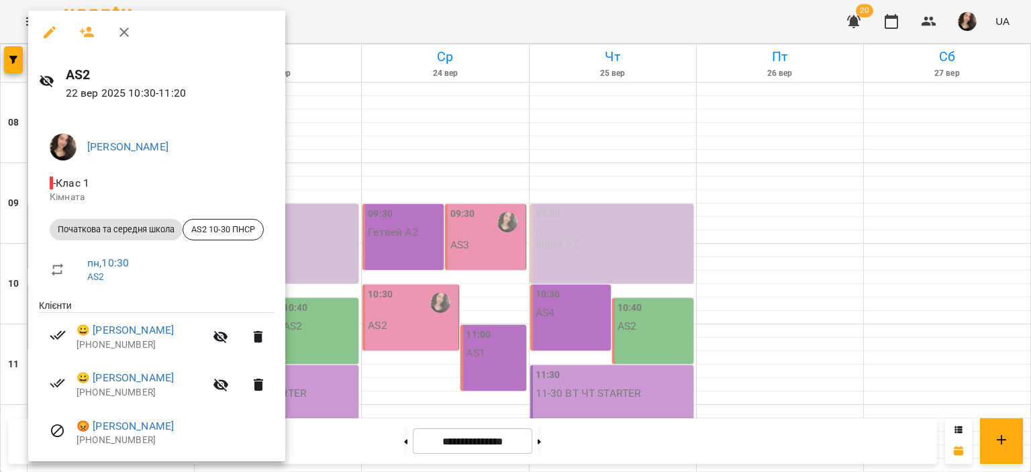
click at [43, 35] on icon "button" at bounding box center [50, 32] width 16 height 16
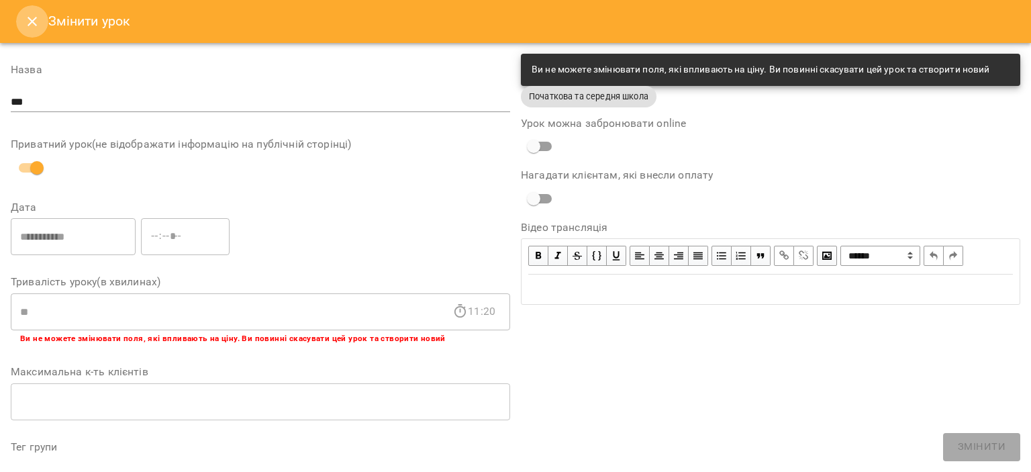
click at [34, 19] on icon "Close" at bounding box center [32, 21] width 9 height 9
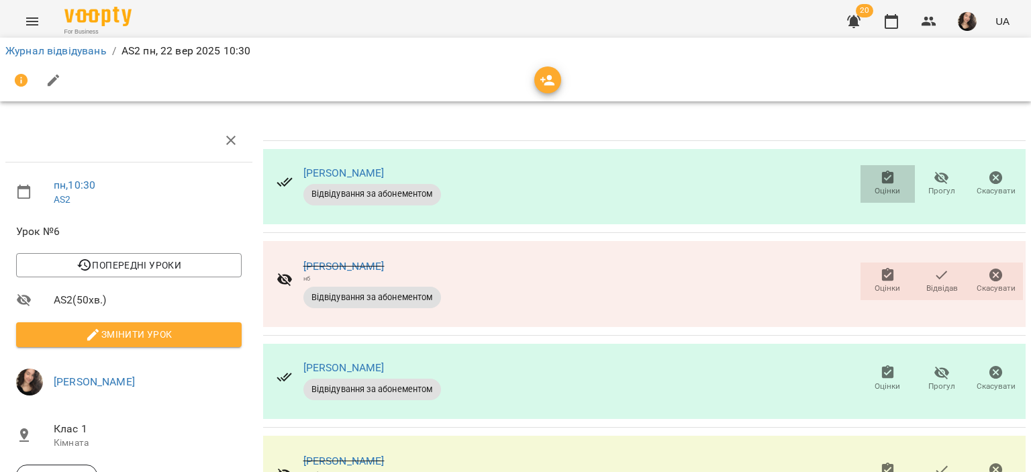
click at [880, 180] on icon "button" at bounding box center [888, 178] width 16 height 16
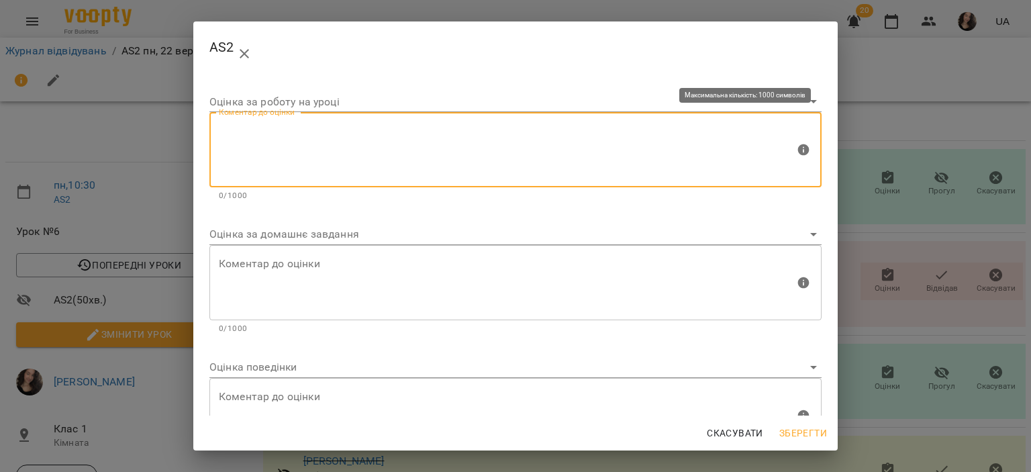
click at [373, 147] on textarea at bounding box center [507, 150] width 576 height 50
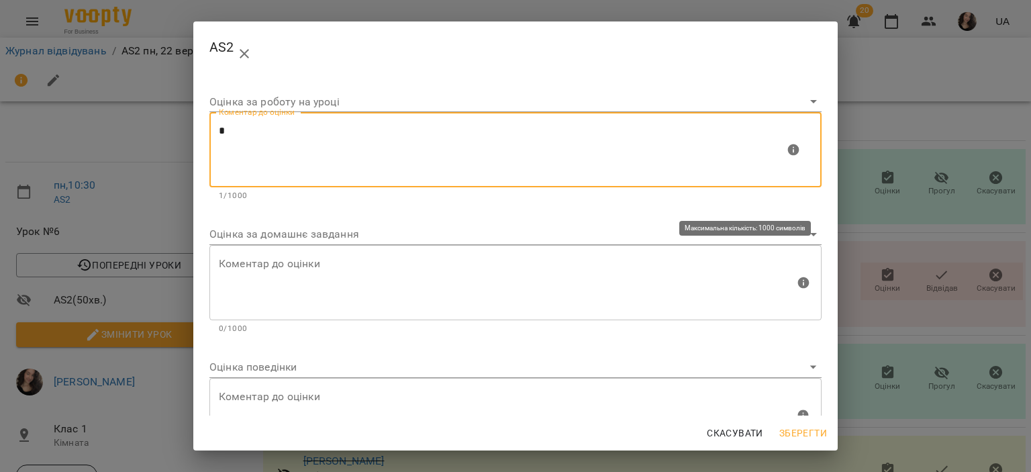
type textarea "*"
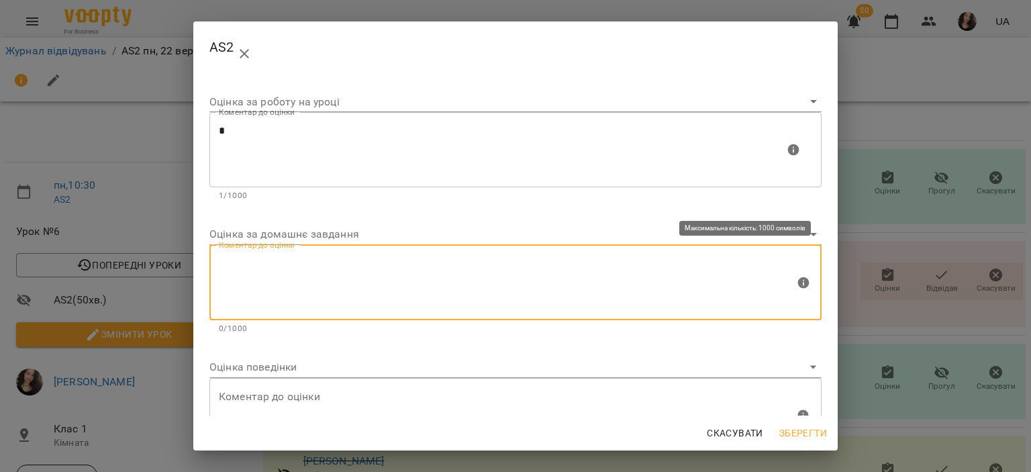
click at [284, 274] on textarea at bounding box center [507, 282] width 576 height 50
type textarea "*"
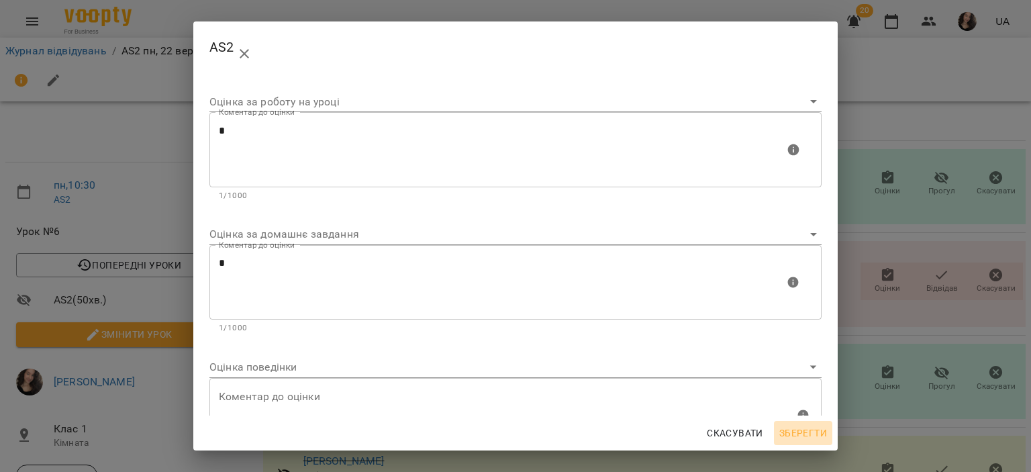
click at [822, 443] on button "Зберегти" at bounding box center [803, 433] width 58 height 24
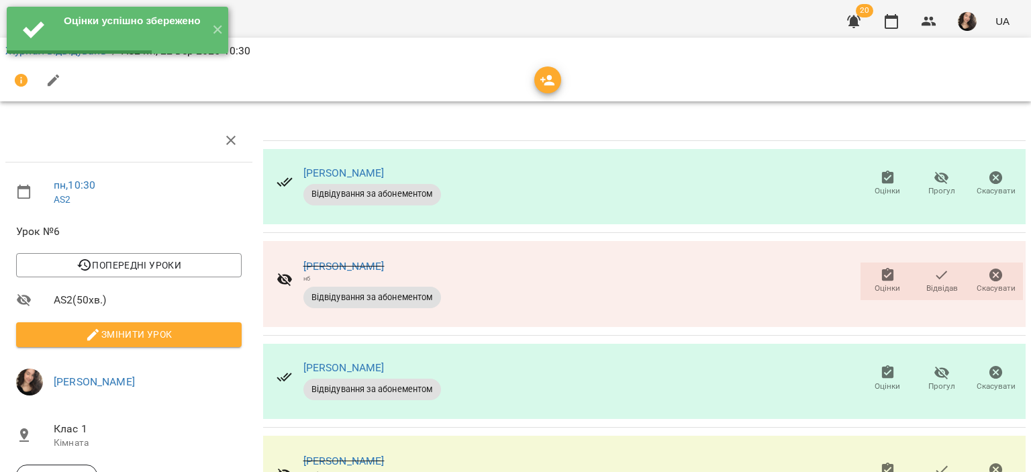
scroll to position [109, 0]
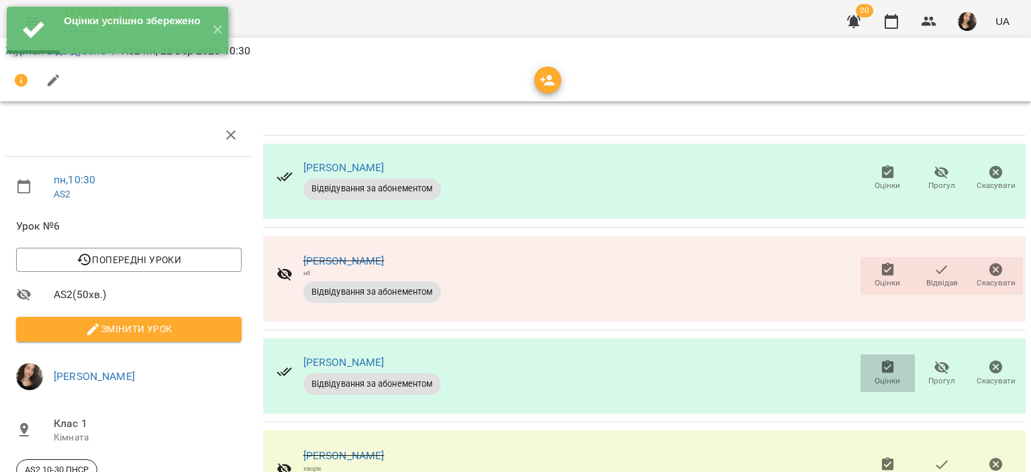
click at [881, 360] on icon "button" at bounding box center [887, 366] width 12 height 13
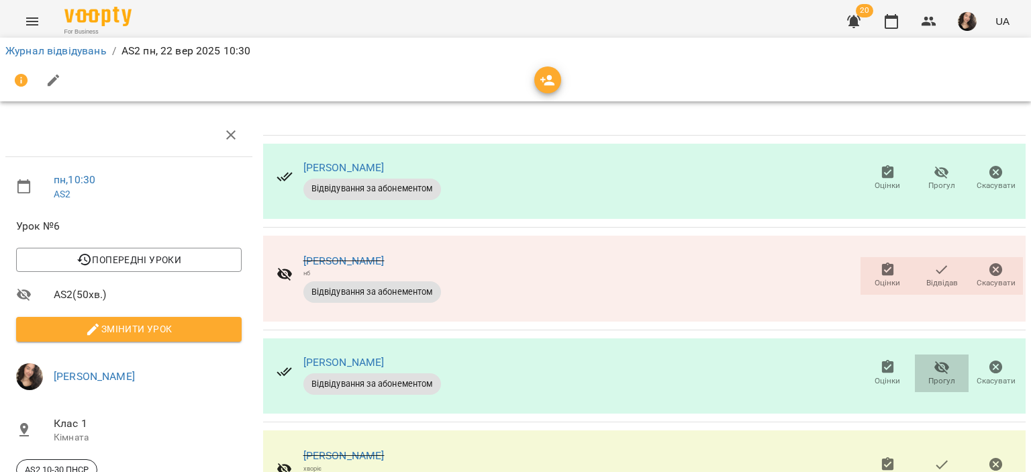
click at [937, 359] on icon "button" at bounding box center [941, 367] width 16 height 16
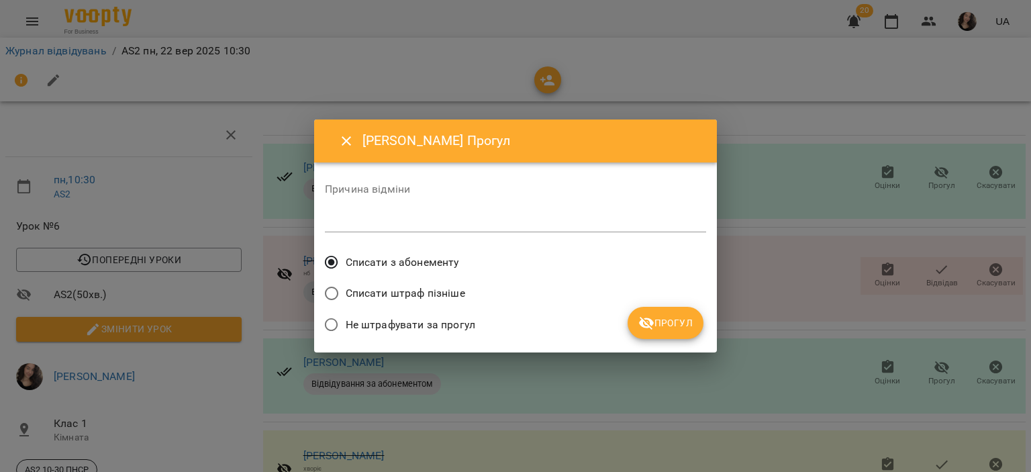
click at [337, 227] on div "*" at bounding box center [515, 221] width 381 height 21
type textarea "******"
click at [652, 329] on icon "submit" at bounding box center [646, 323] width 15 height 13
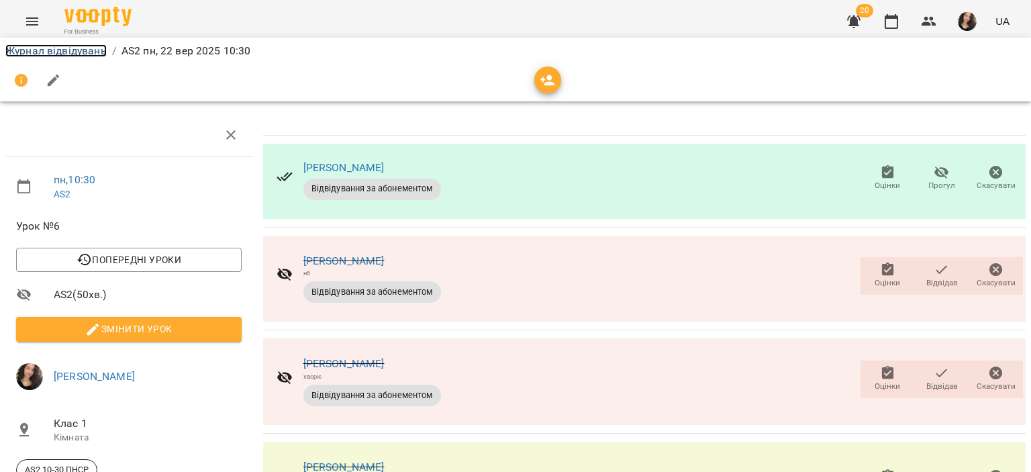
click at [62, 45] on link "Журнал відвідувань" at bounding box center [55, 50] width 101 height 13
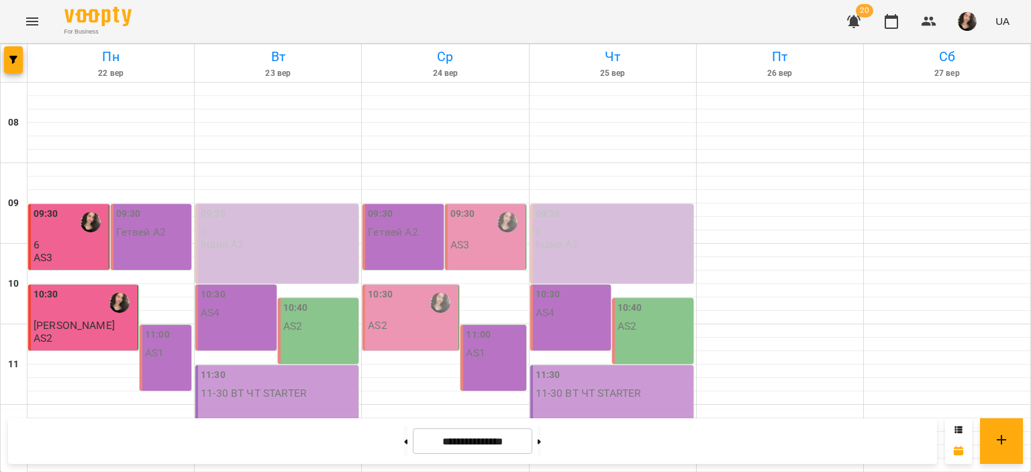
click at [45, 248] on p "6" at bounding box center [70, 244] width 72 height 11
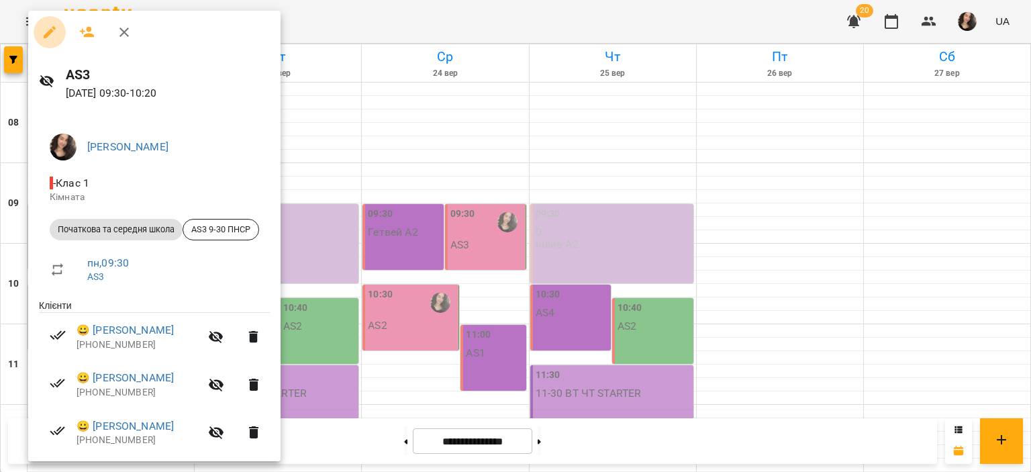
click at [56, 28] on icon "button" at bounding box center [50, 32] width 16 height 16
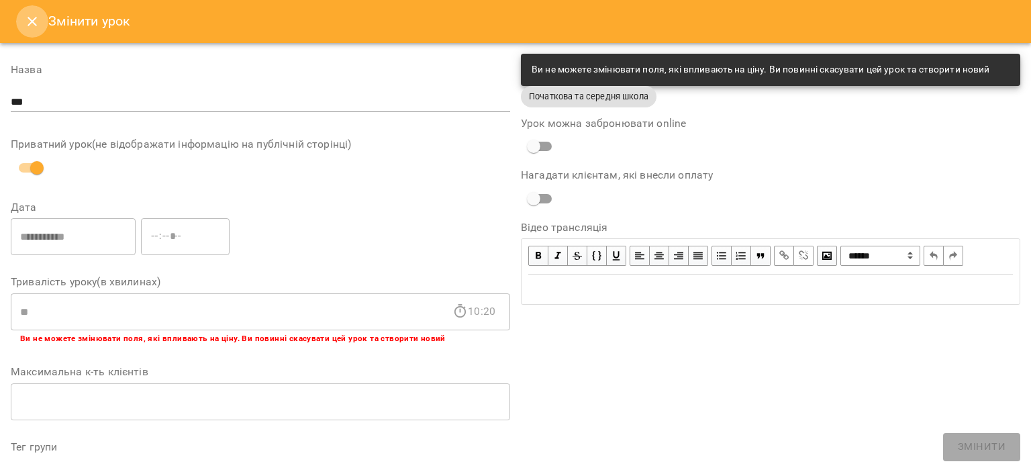
click at [16, 18] on button "Close" at bounding box center [32, 21] width 32 height 32
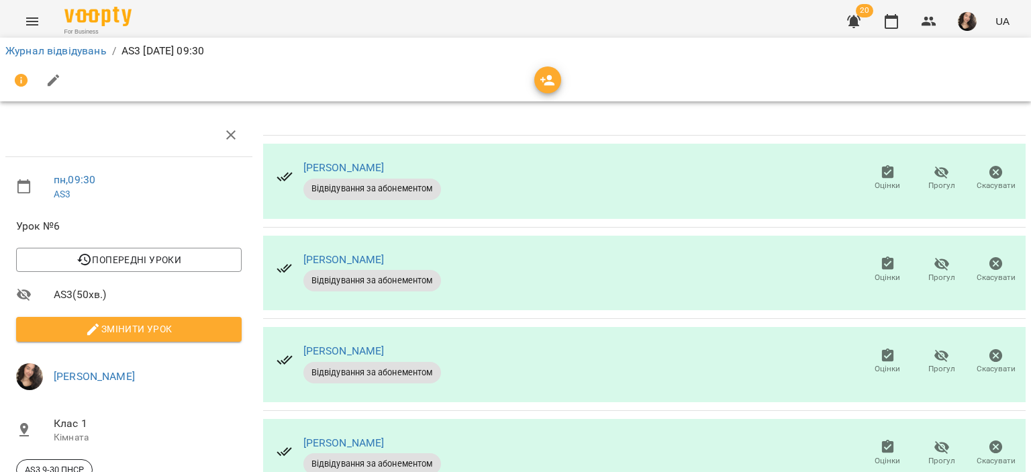
scroll to position [239, 0]
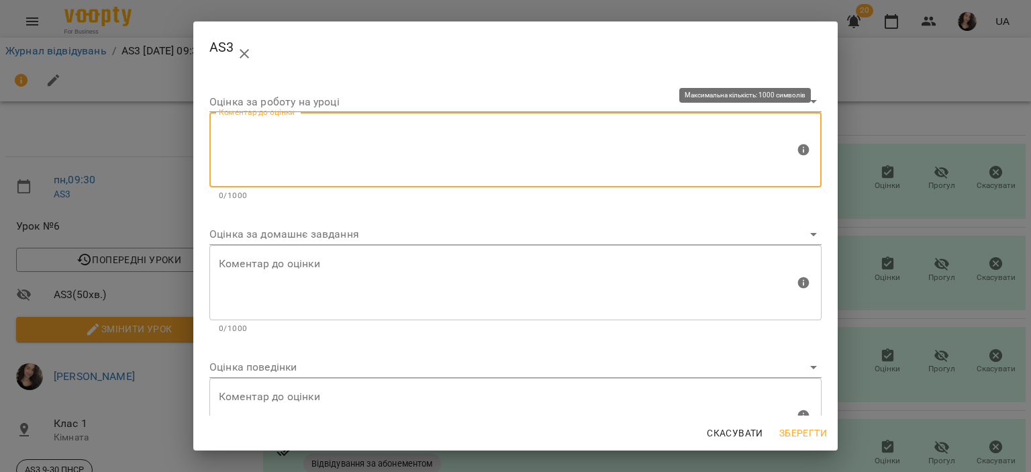
click at [338, 129] on textarea at bounding box center [507, 150] width 576 height 50
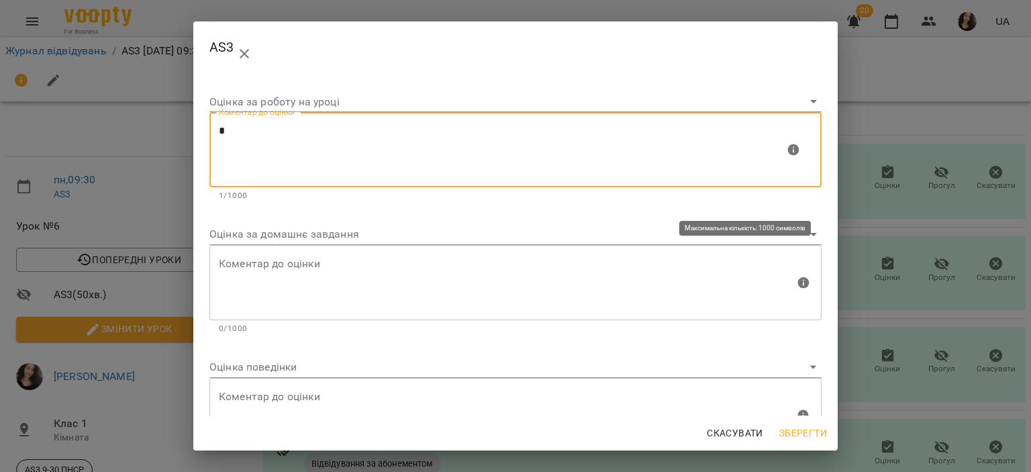
type textarea "*"
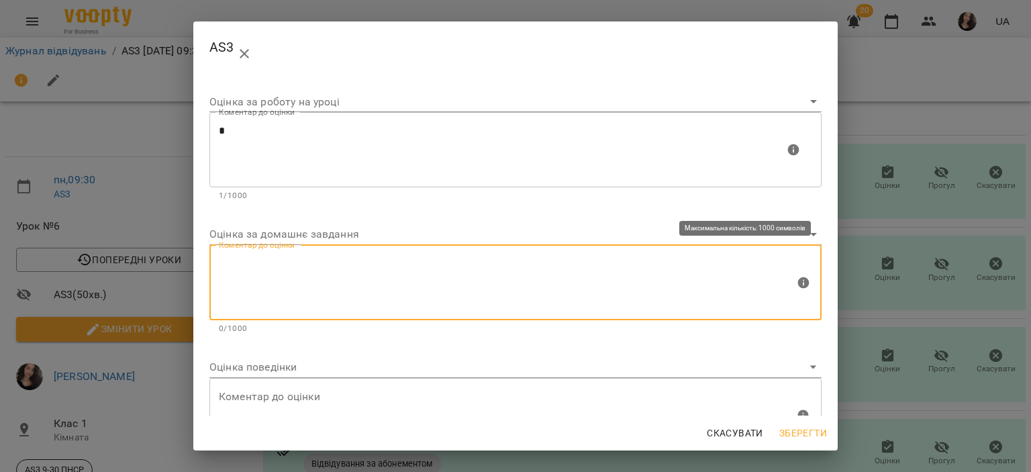
click at [315, 273] on textarea at bounding box center [507, 282] width 576 height 50
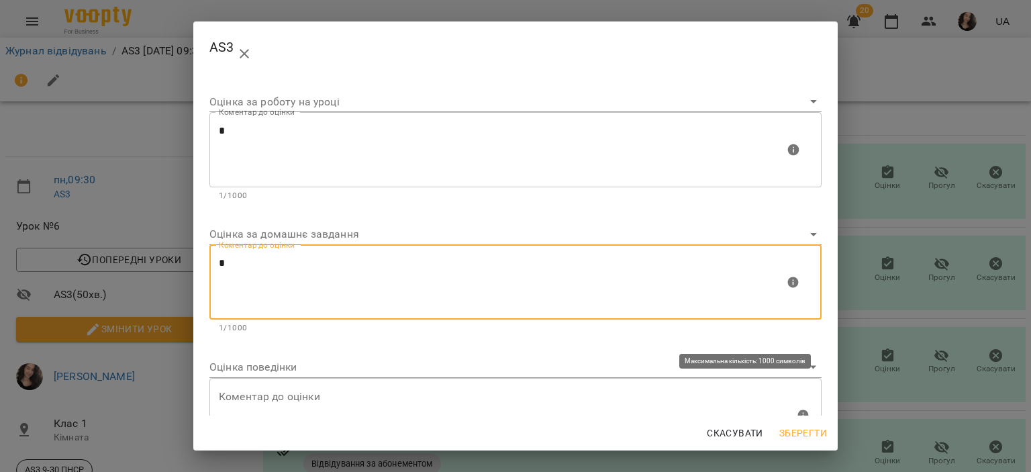
type textarea "*"
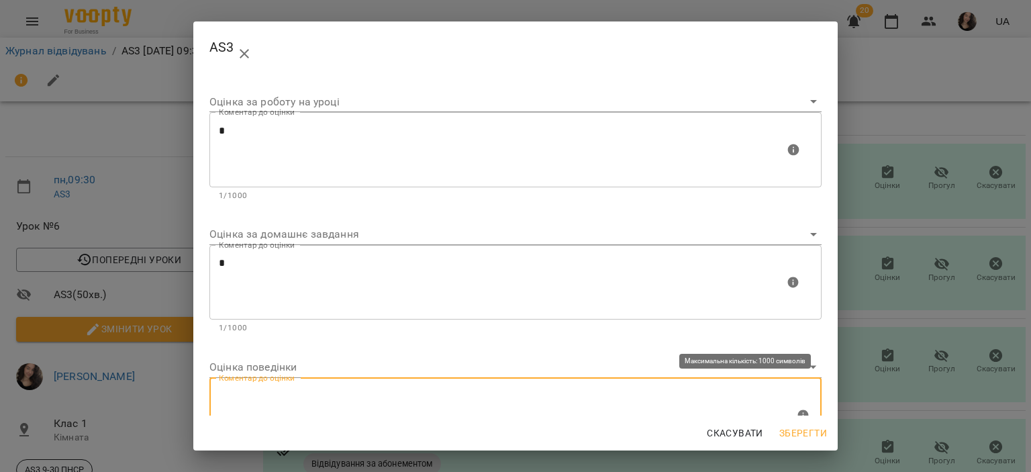
click at [247, 402] on textarea at bounding box center [507, 415] width 576 height 50
type textarea "*"
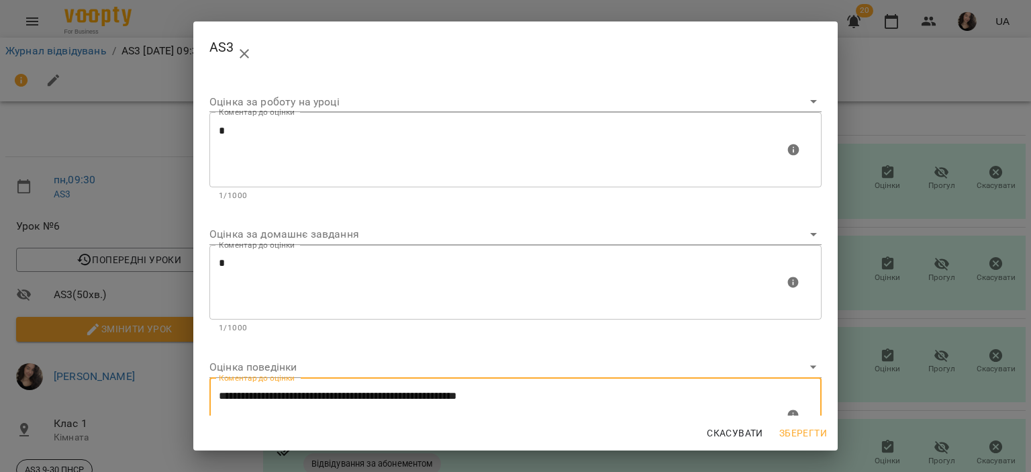
type textarea "**********"
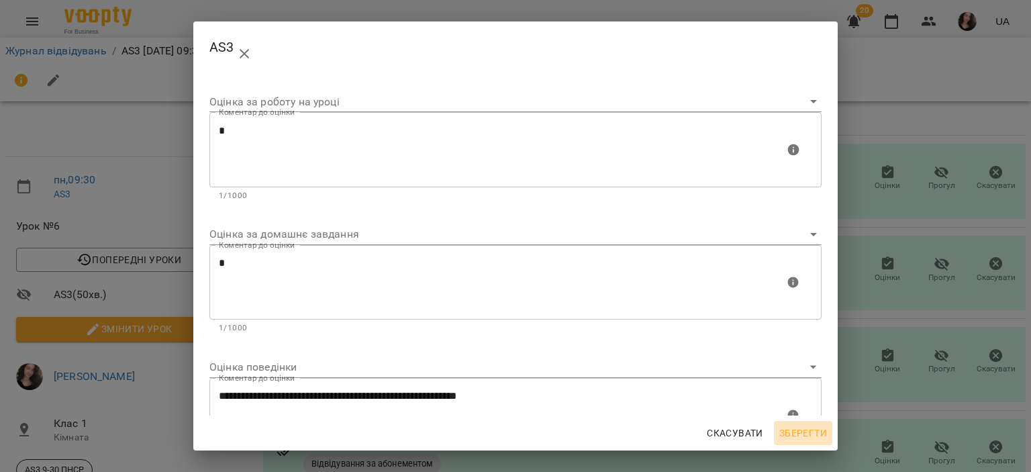
click at [787, 435] on span "Зберегти" at bounding box center [803, 433] width 48 height 16
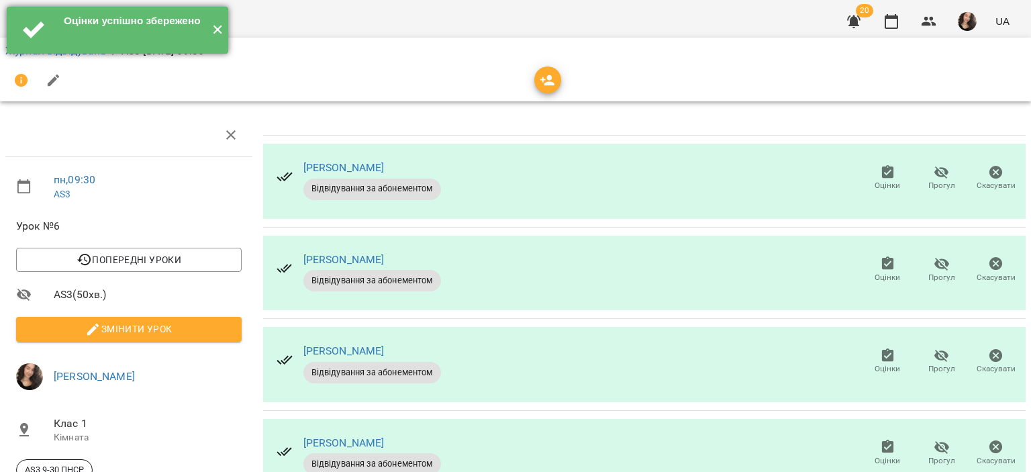
click at [209, 28] on button "✕" at bounding box center [217, 30] width 22 height 47
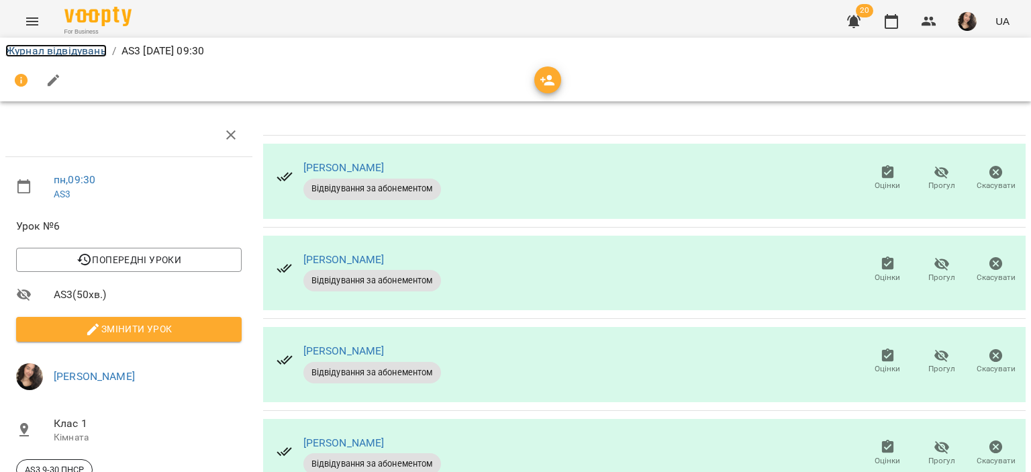
click at [23, 50] on link "Журнал відвідувань" at bounding box center [55, 50] width 101 height 13
